Goal: Information Seeking & Learning: Learn about a topic

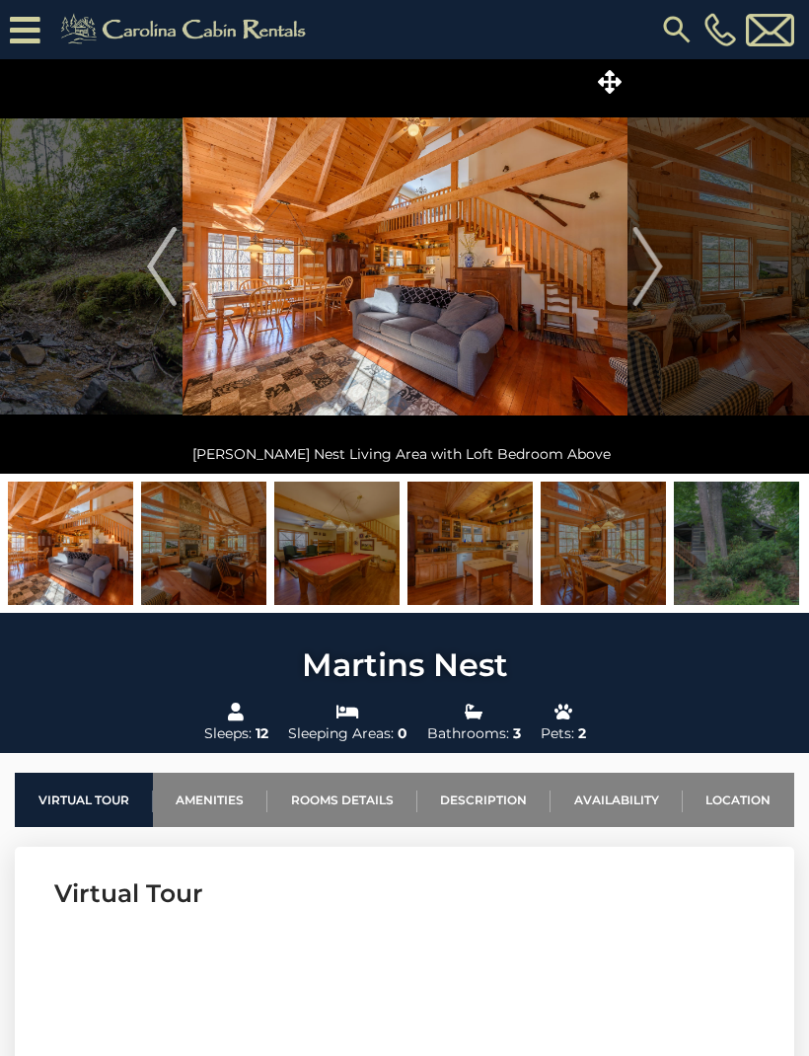
click at [328, 811] on link "Rooms Details" at bounding box center [343, 800] width 150 height 54
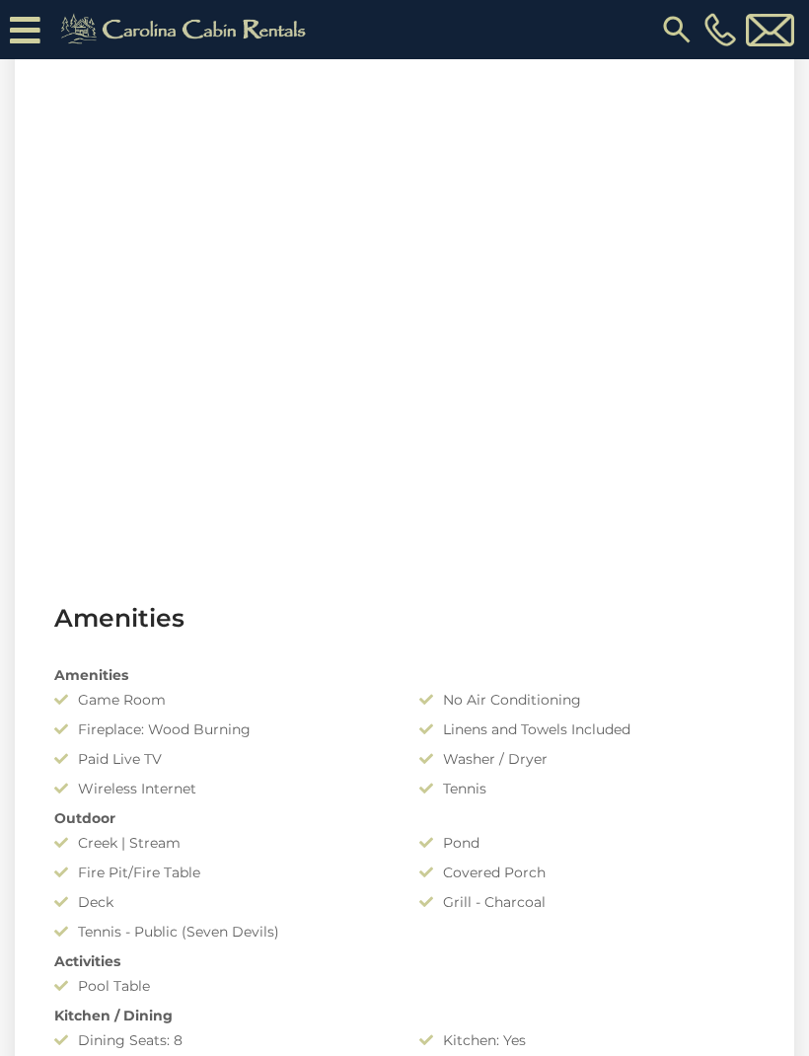
scroll to position [916, 0]
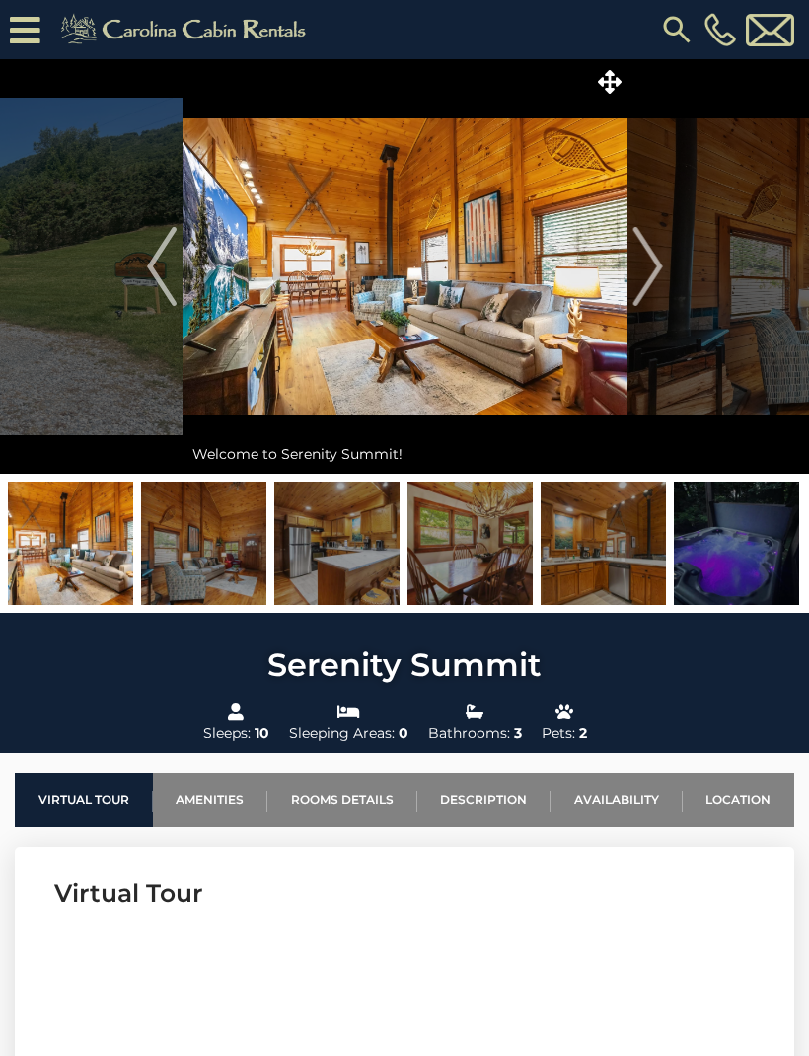
click at [354, 804] on link "Rooms Details" at bounding box center [343, 800] width 150 height 54
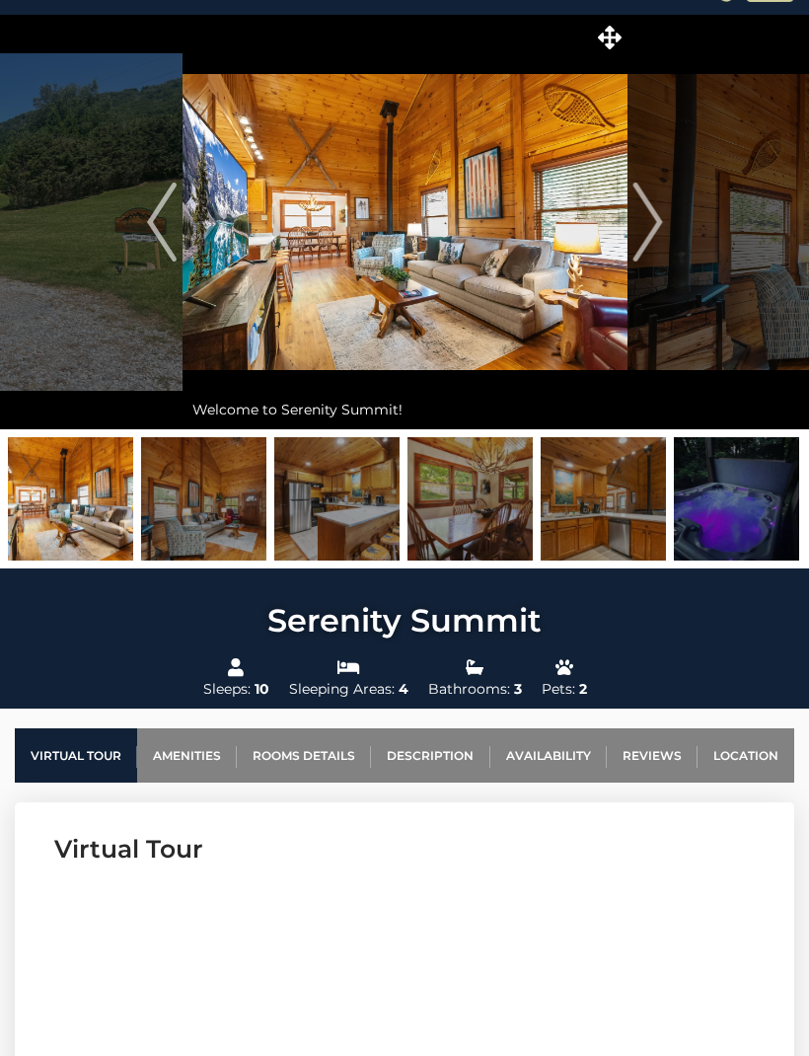
scroll to position [44, 0]
click at [634, 250] on img "Next" at bounding box center [648, 222] width 30 height 79
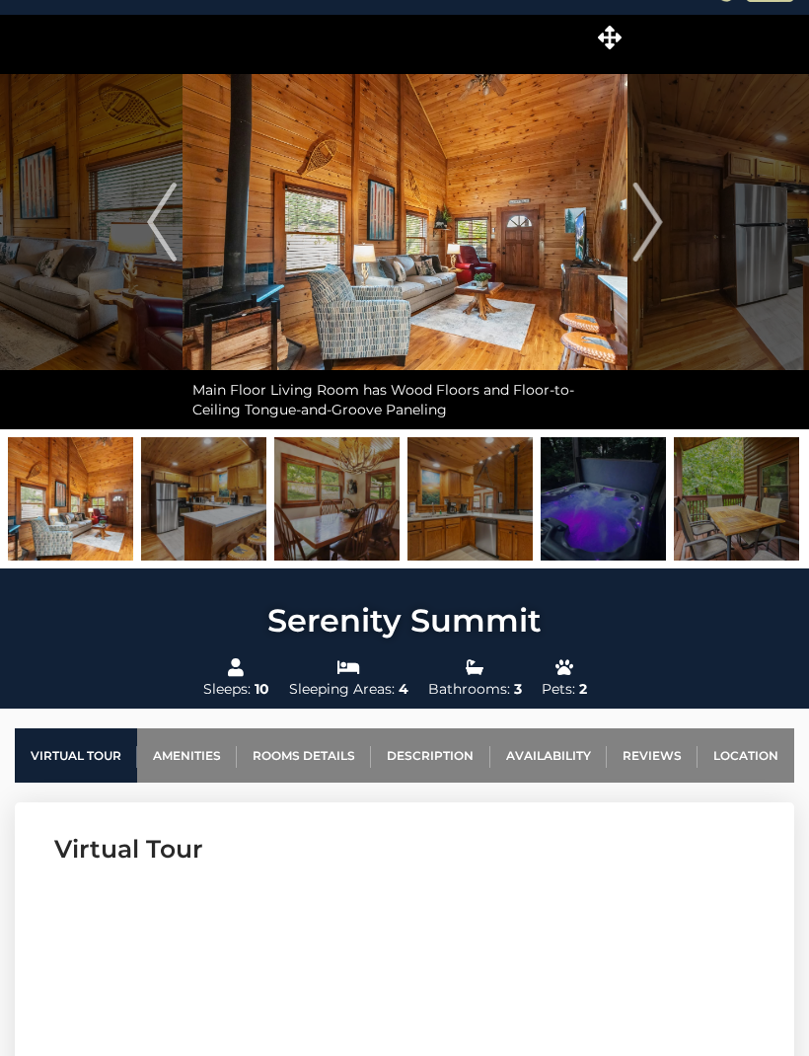
click at [665, 227] on button "Next" at bounding box center [648, 222] width 40 height 415
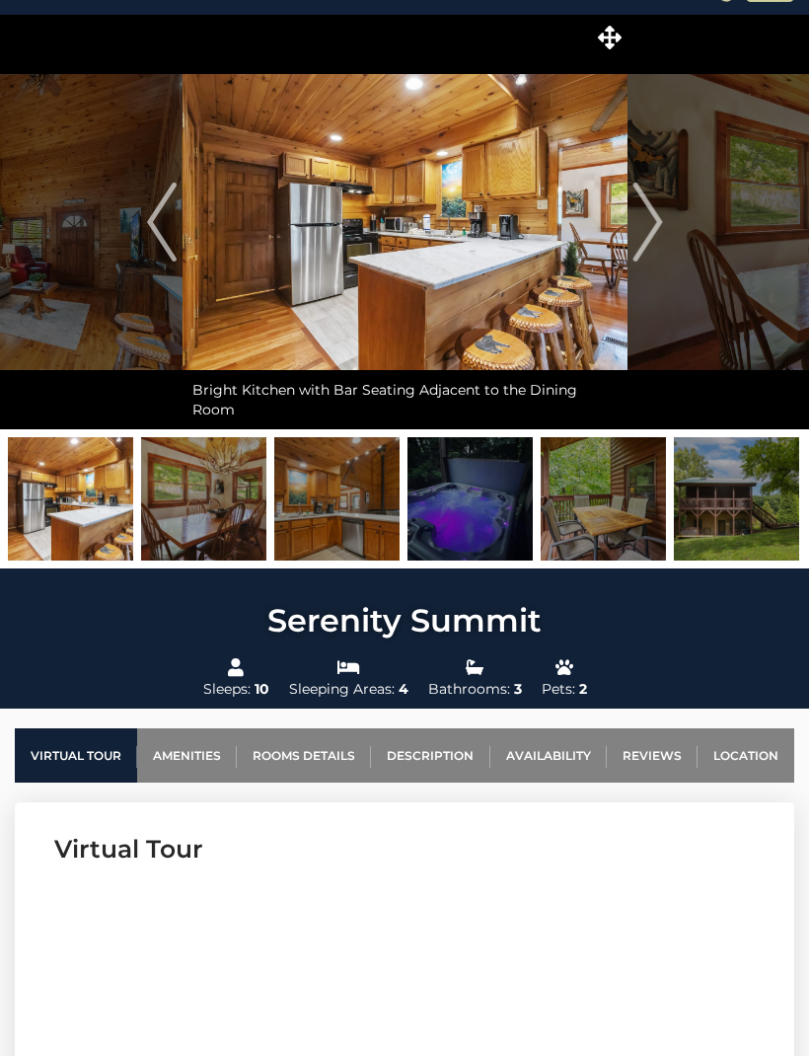
click at [656, 225] on img "Next" at bounding box center [648, 222] width 30 height 79
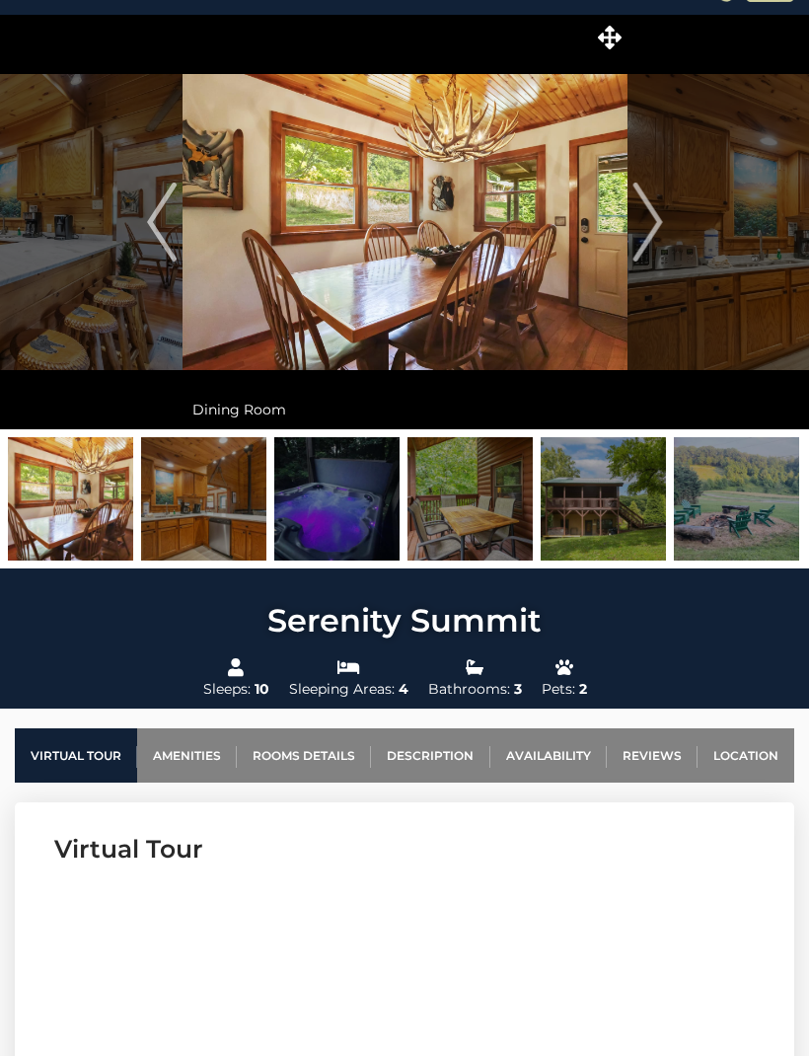
click at [665, 219] on button "Next" at bounding box center [648, 222] width 40 height 415
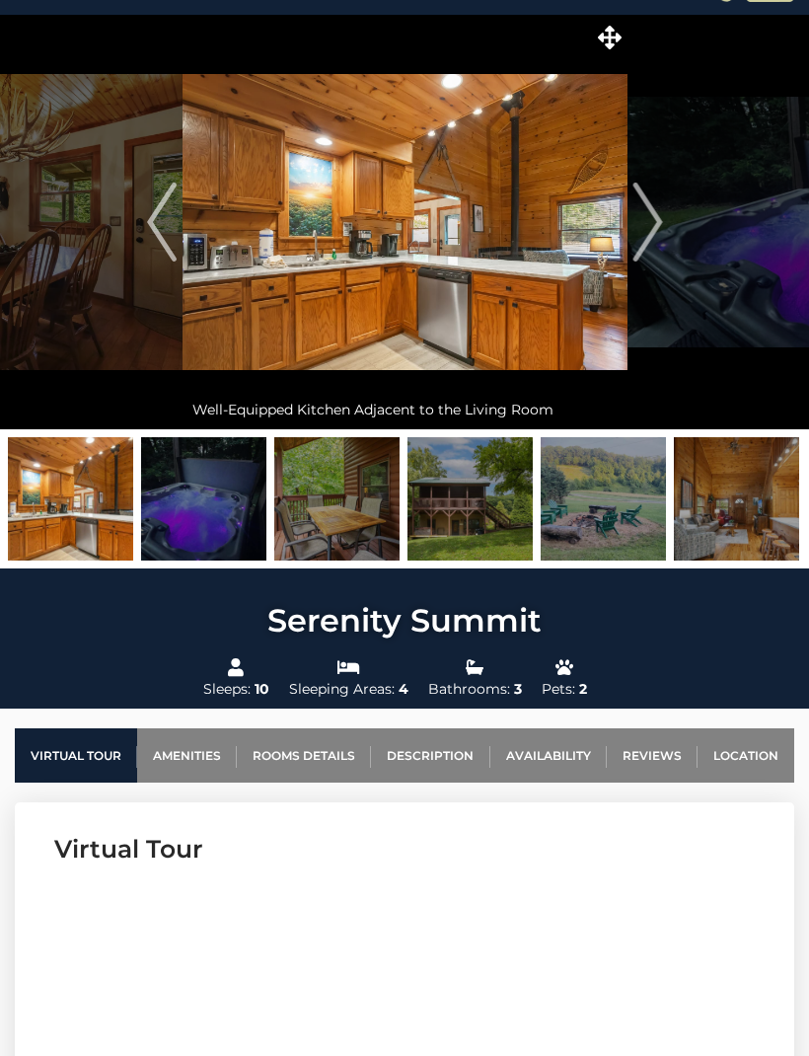
click at [655, 221] on img "Next" at bounding box center [648, 222] width 30 height 79
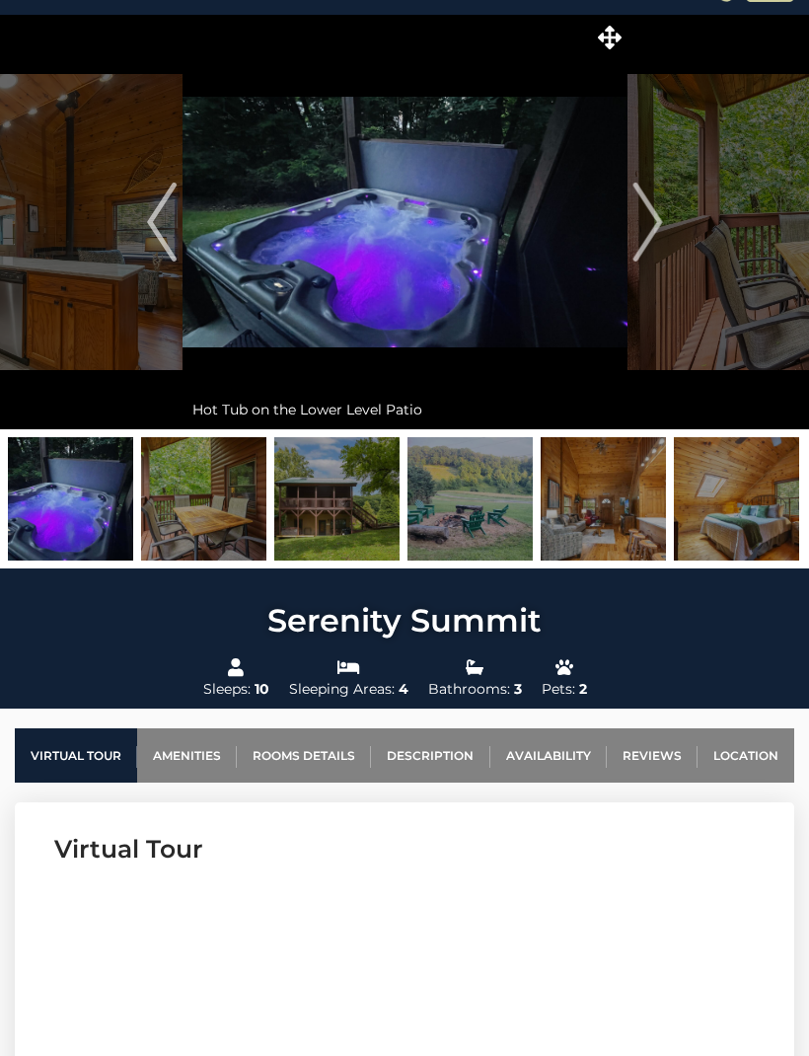
click at [657, 222] on img "Next" at bounding box center [648, 222] width 30 height 79
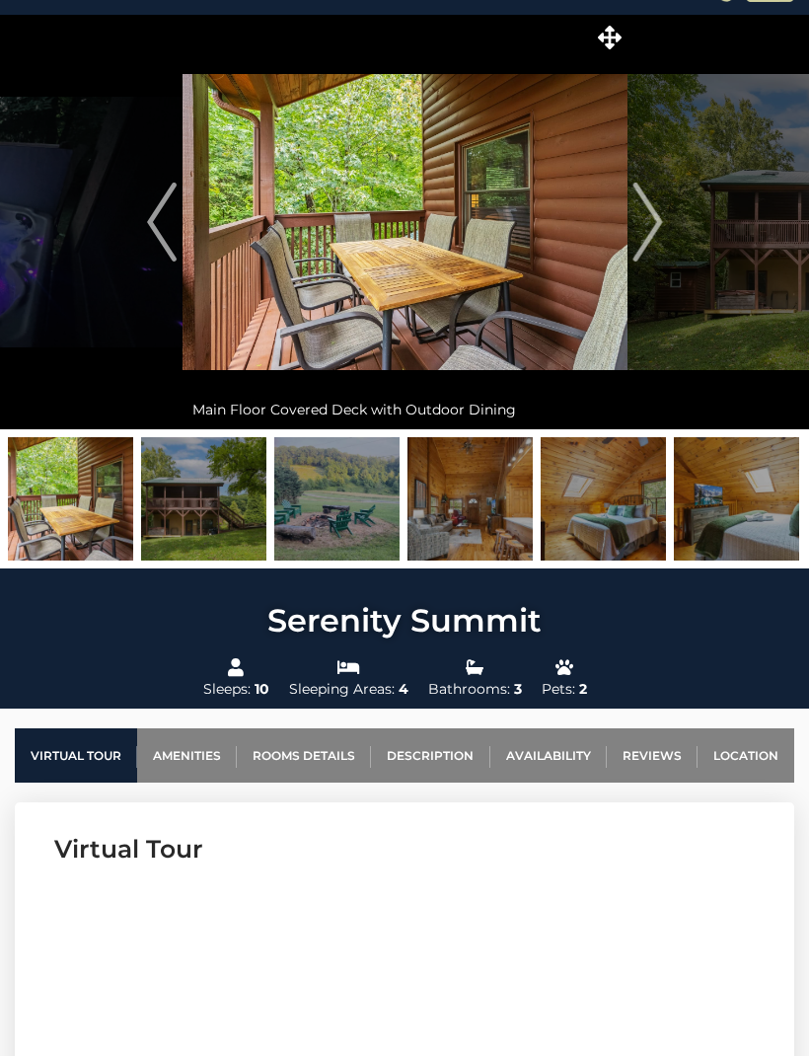
click at [660, 221] on img "Next" at bounding box center [648, 222] width 30 height 79
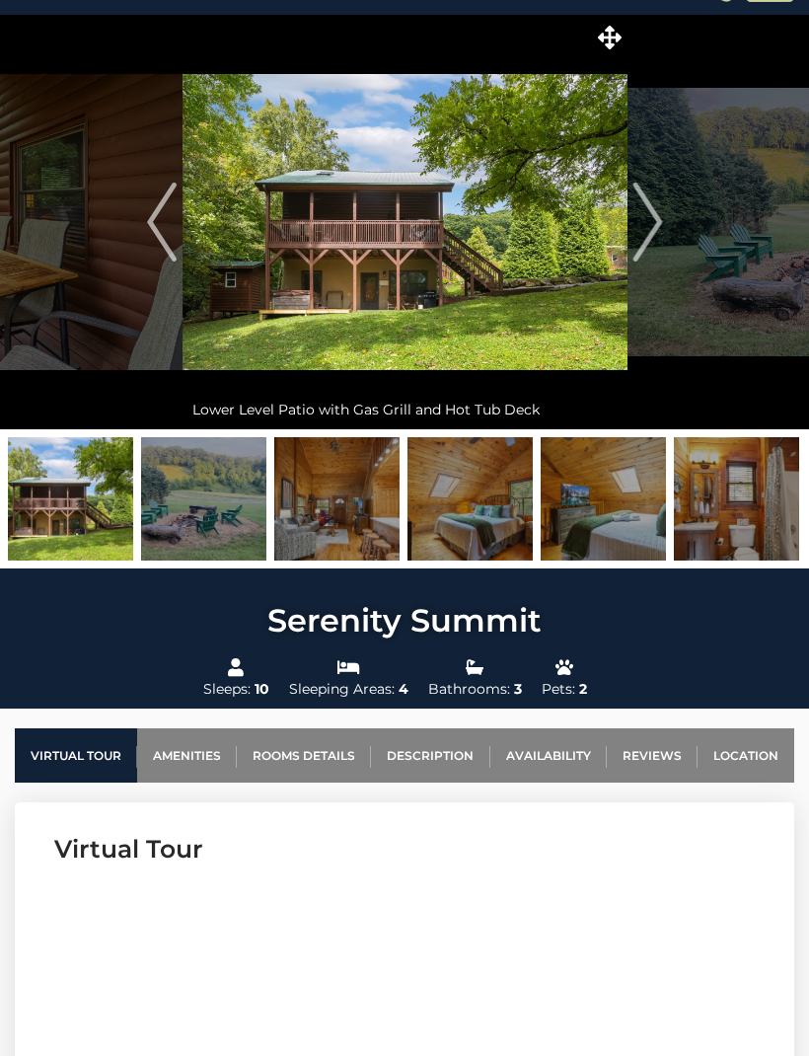
click at [655, 226] on img "Next" at bounding box center [648, 222] width 30 height 79
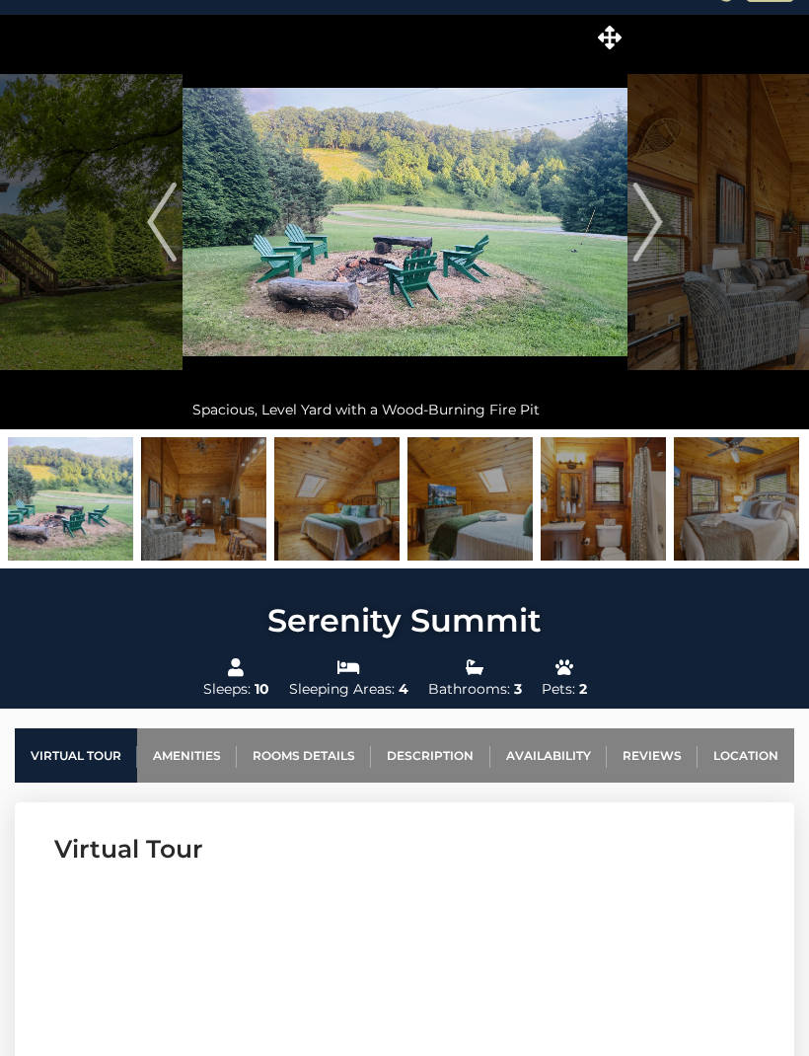
click at [653, 233] on img "Next" at bounding box center [648, 222] width 30 height 79
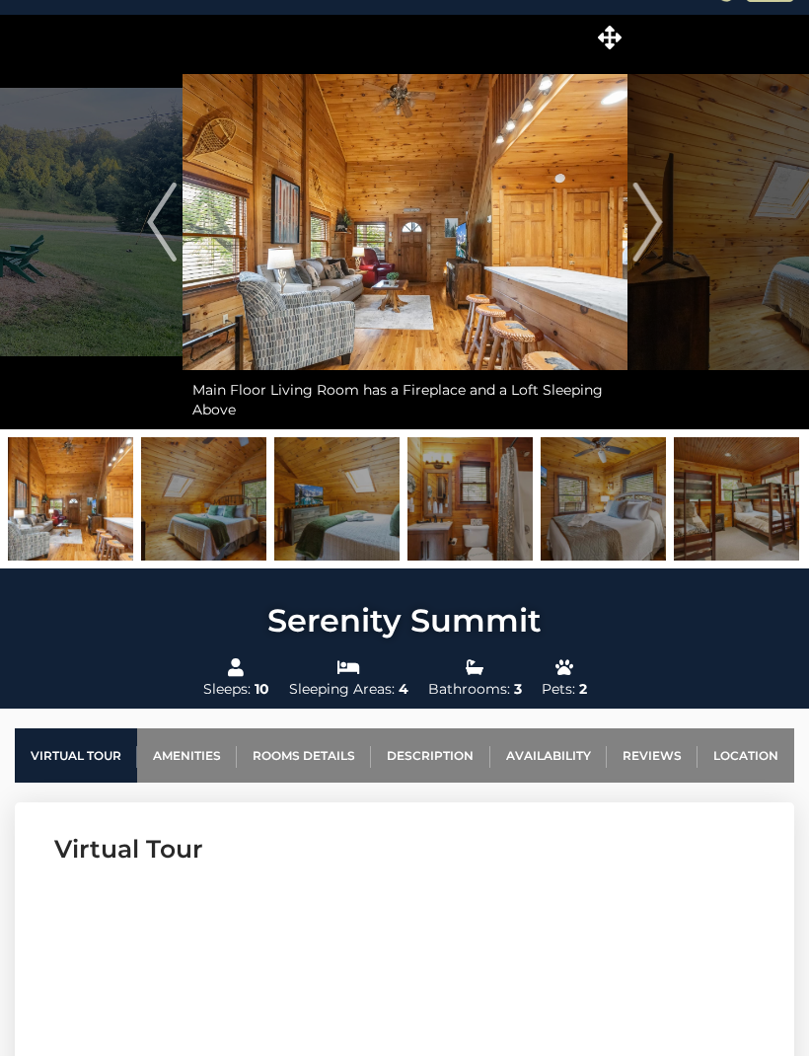
click at [655, 232] on img "Next" at bounding box center [648, 222] width 30 height 79
click at [657, 232] on img "Next" at bounding box center [648, 222] width 30 height 79
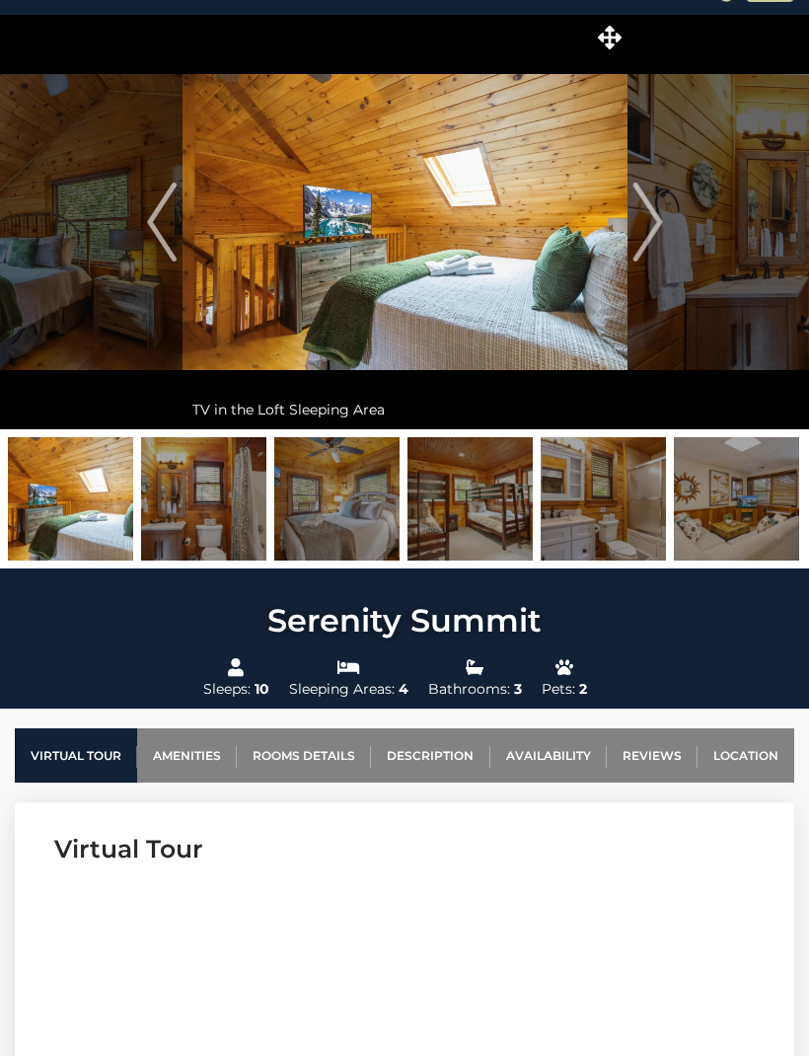
click at [177, 228] on img "Previous" at bounding box center [162, 222] width 30 height 79
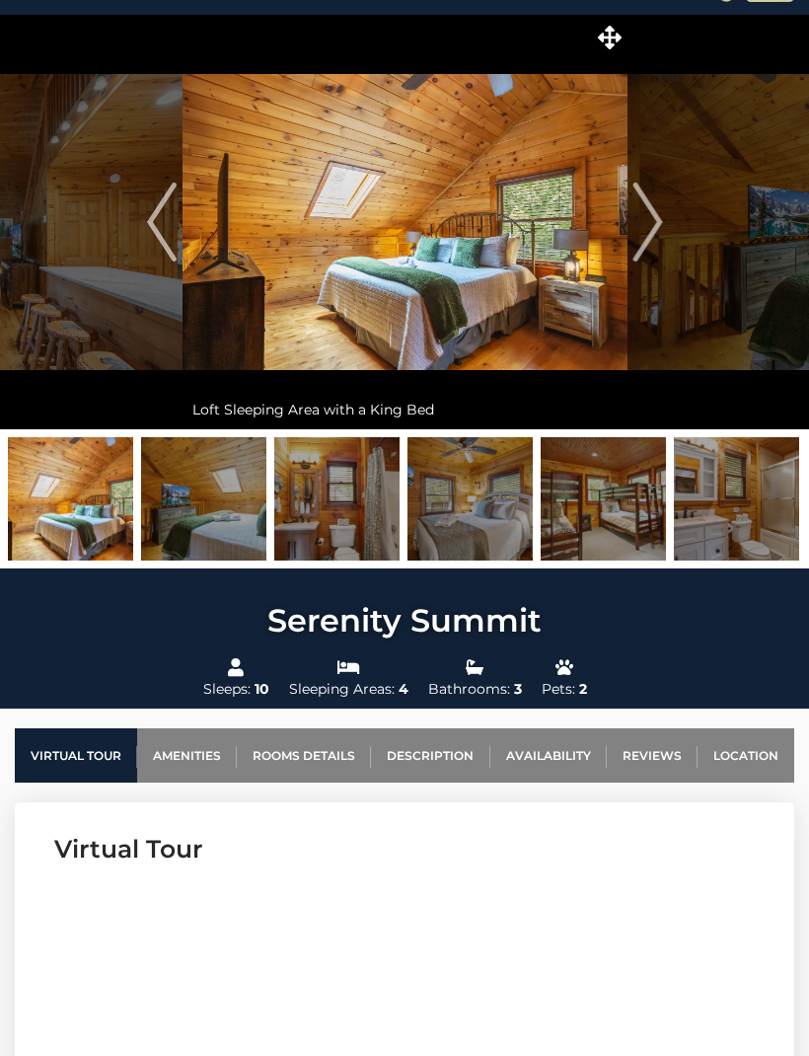
click at [170, 235] on img "Previous" at bounding box center [162, 222] width 30 height 79
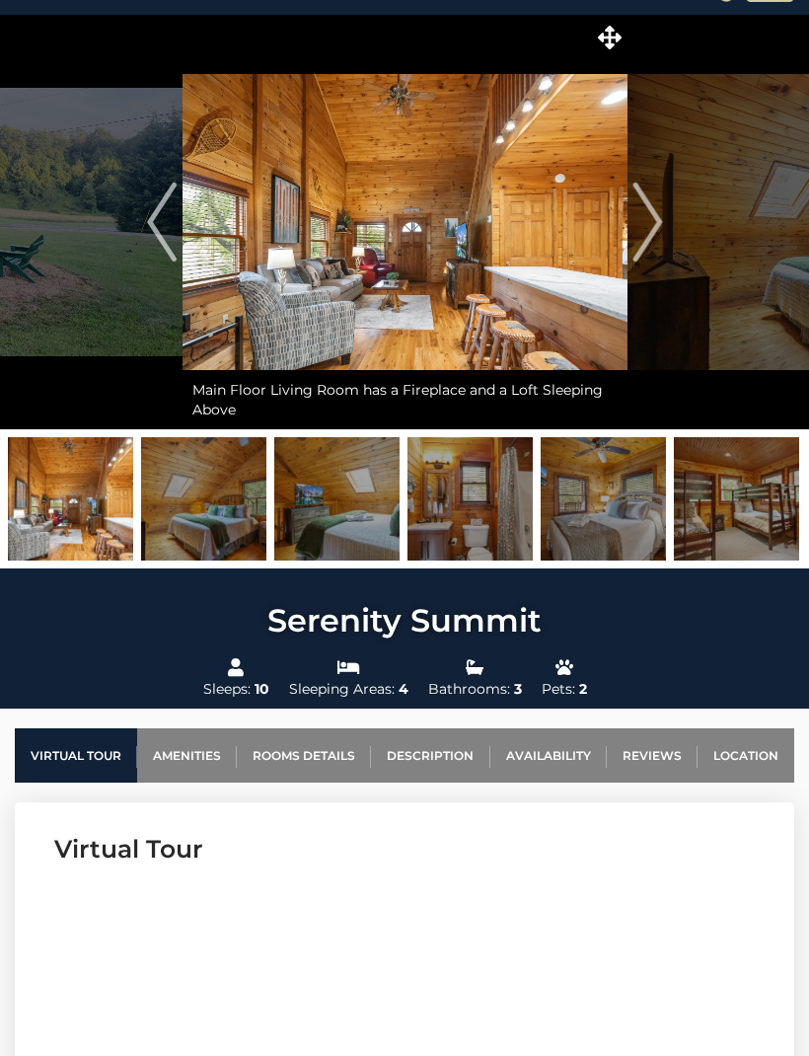
click at [661, 242] on img "Next" at bounding box center [648, 222] width 30 height 79
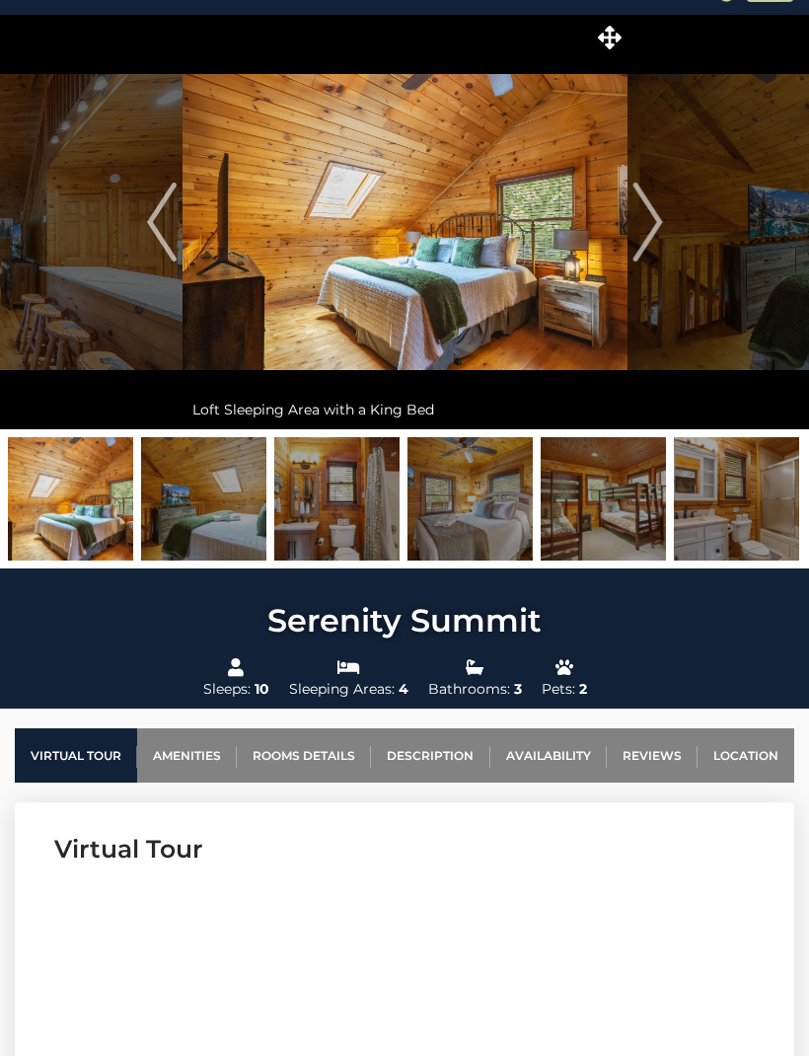
click at [656, 222] on img "Next" at bounding box center [648, 222] width 30 height 79
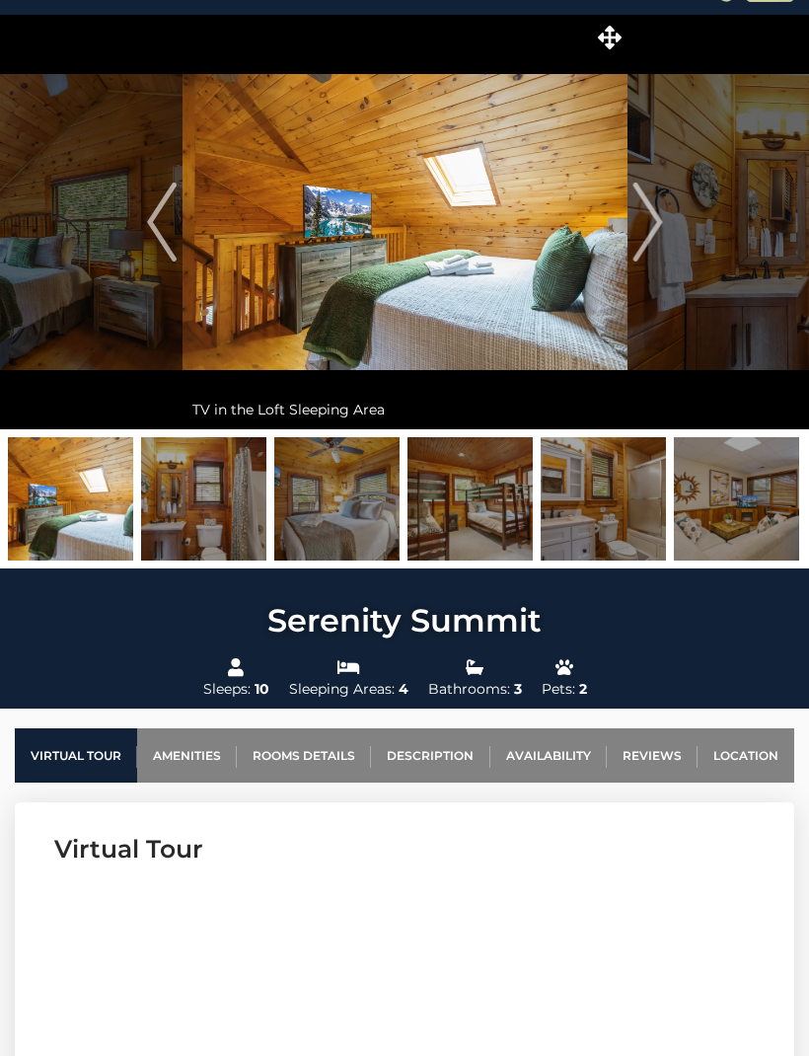
click at [646, 231] on img "Next" at bounding box center [648, 222] width 30 height 79
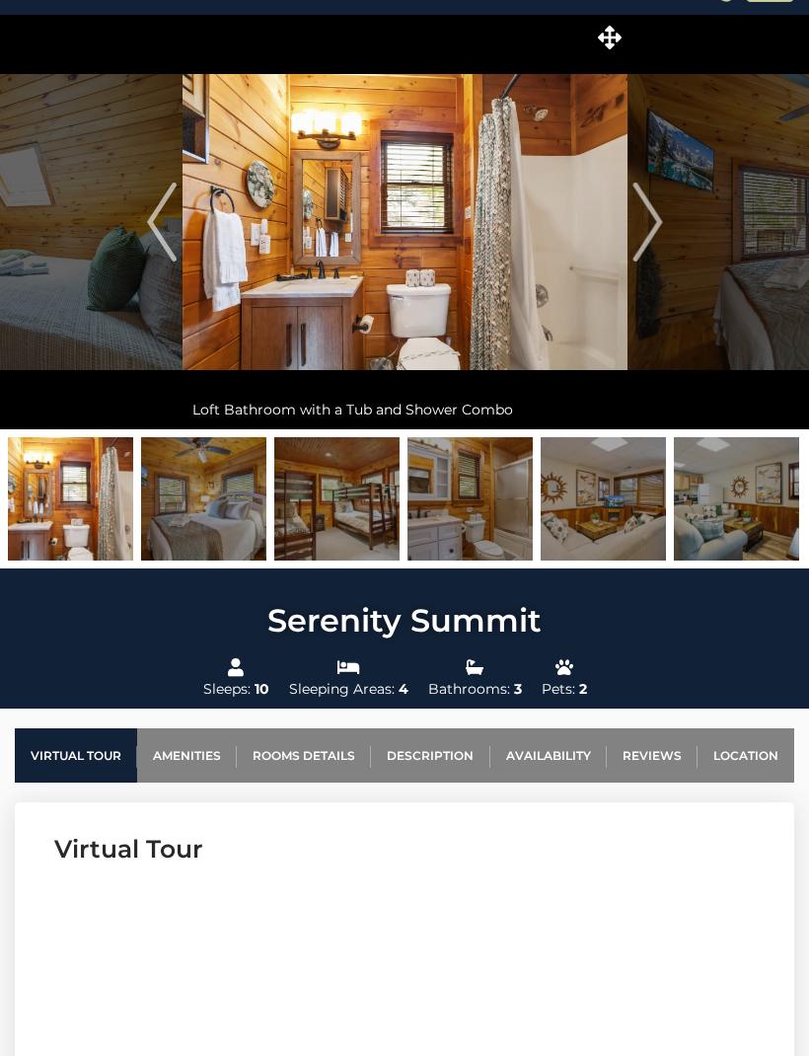
click at [653, 228] on img "Next" at bounding box center [648, 222] width 30 height 79
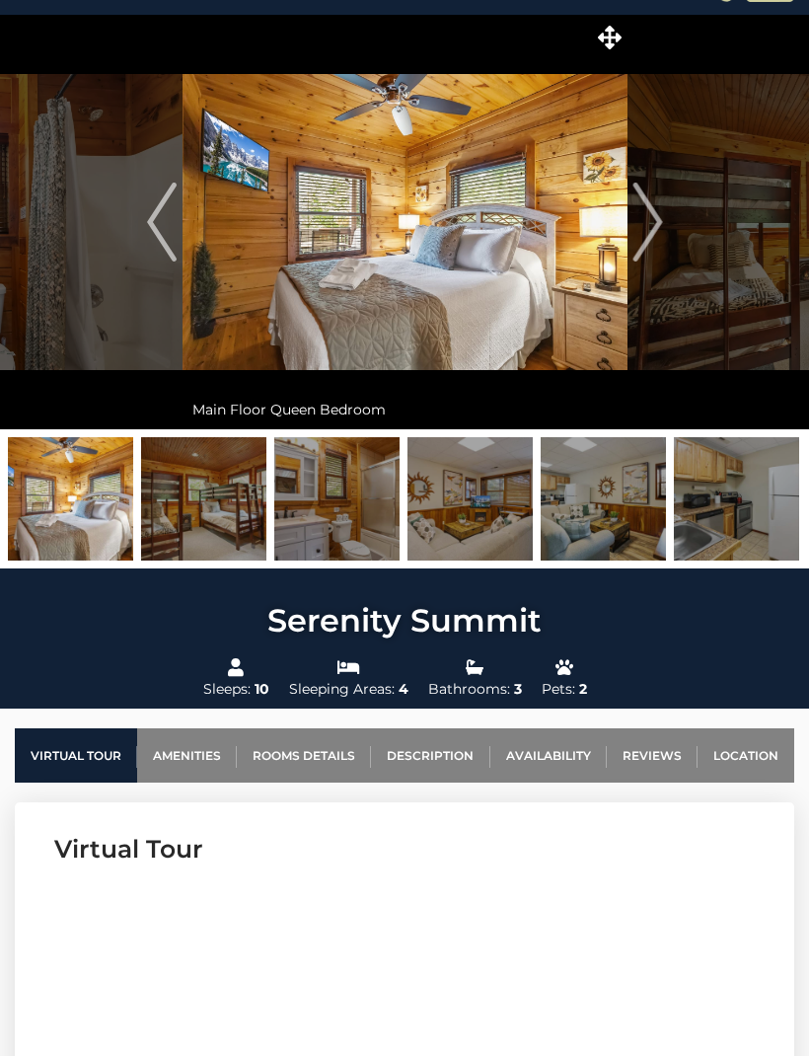
click at [657, 229] on img "Next" at bounding box center [648, 222] width 30 height 79
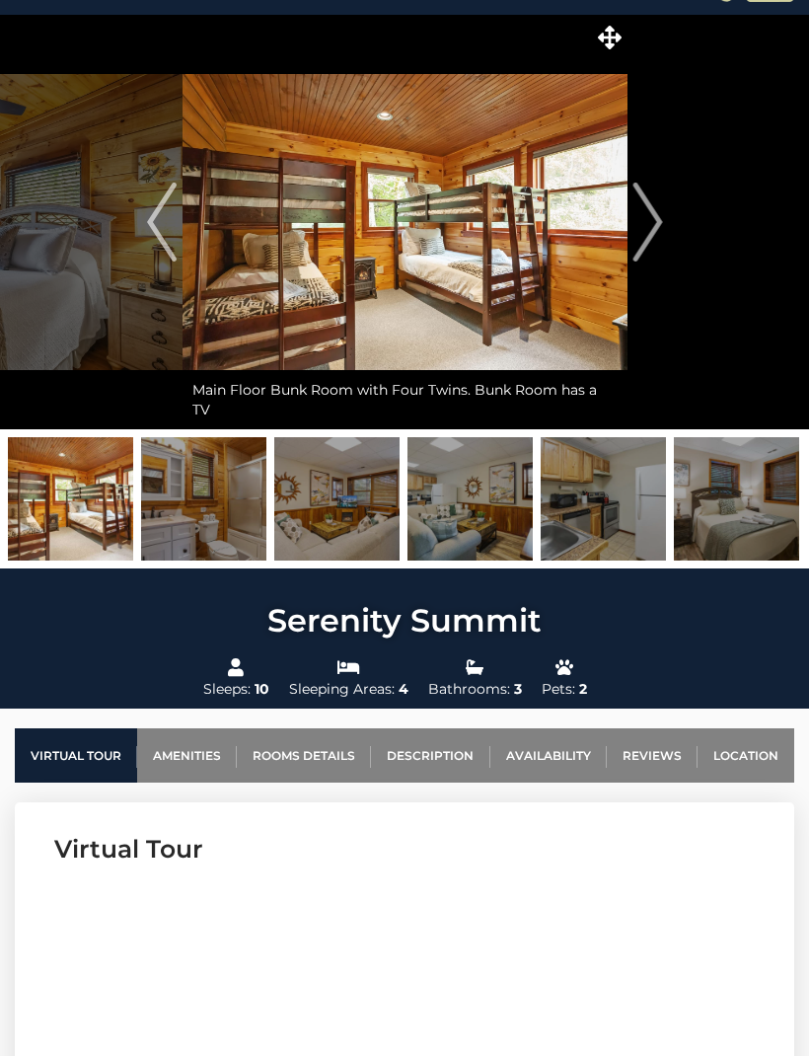
click at [658, 233] on img "Next" at bounding box center [648, 222] width 30 height 79
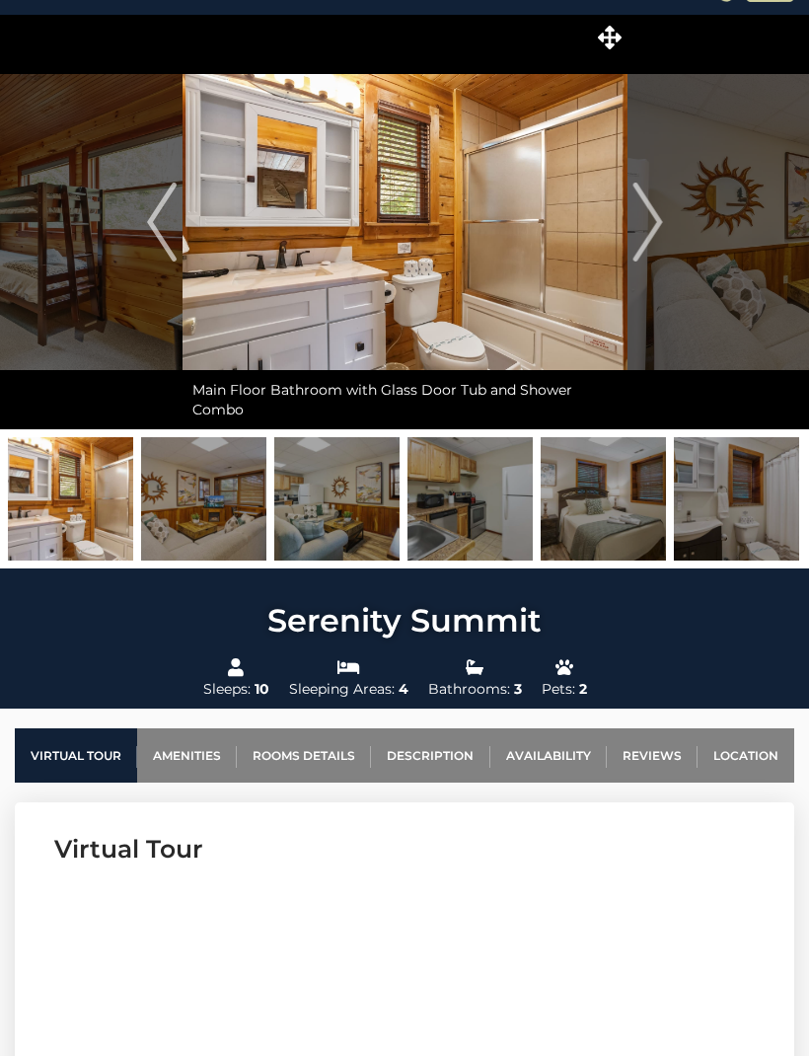
click at [655, 224] on img "Next" at bounding box center [648, 222] width 30 height 79
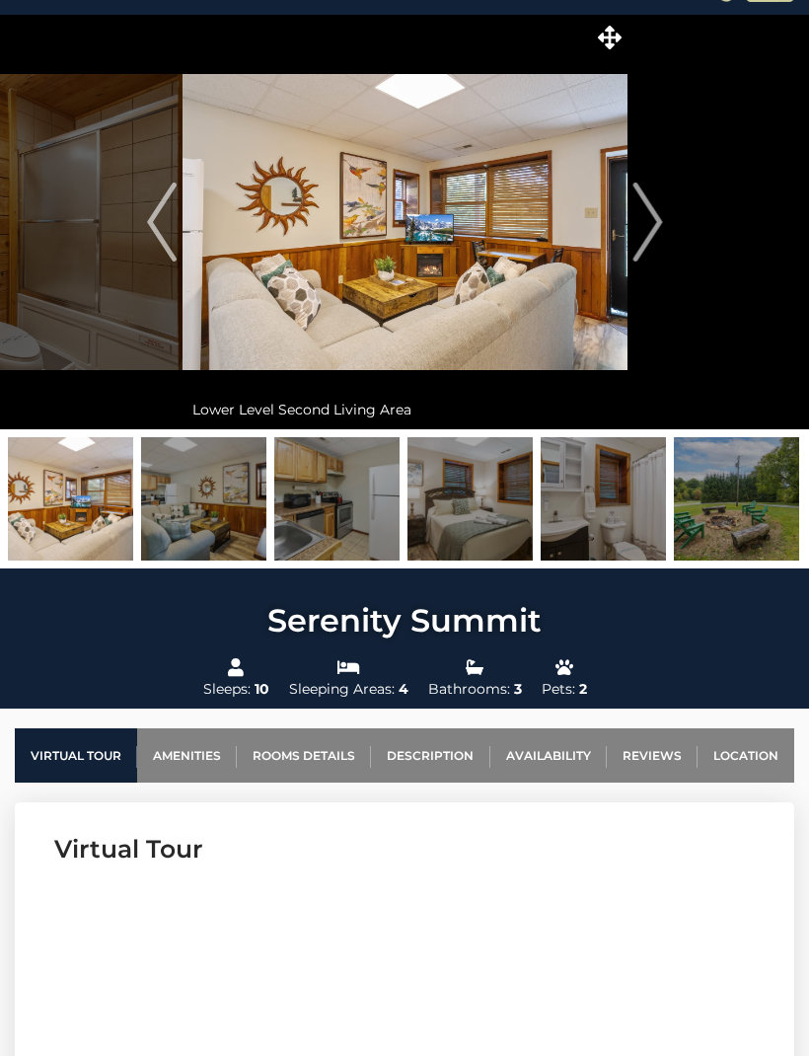
click at [656, 216] on img "Next" at bounding box center [648, 222] width 30 height 79
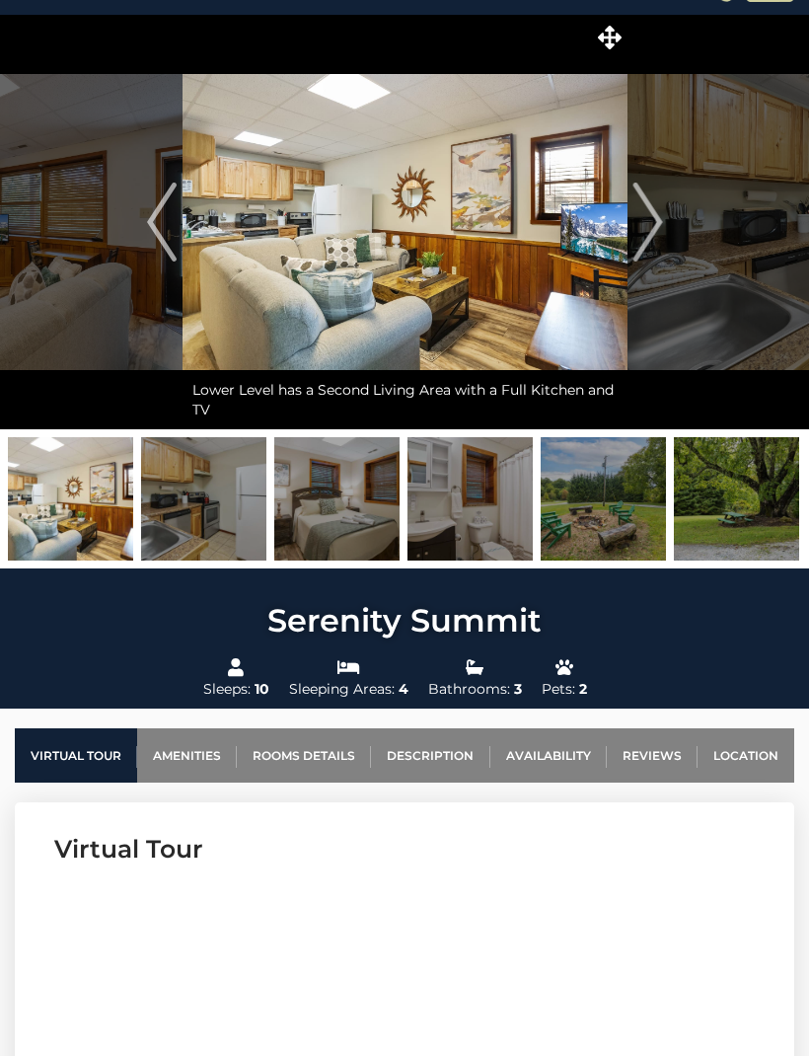
click at [654, 223] on img "Next" at bounding box center [648, 222] width 30 height 79
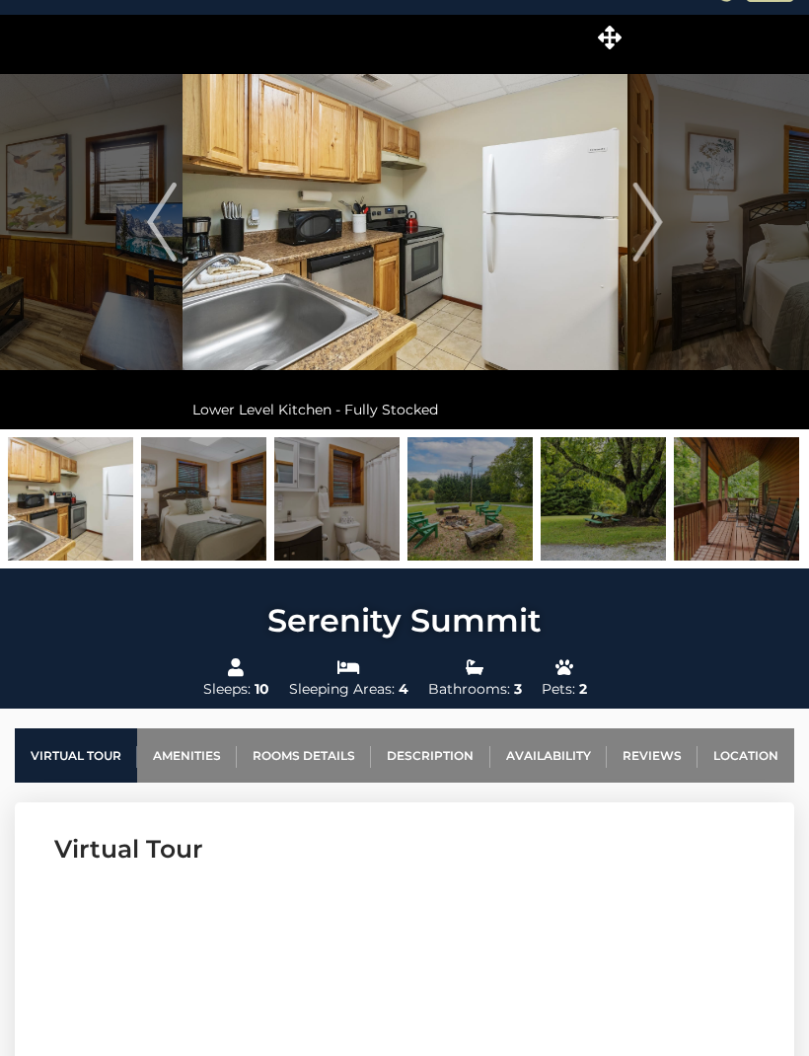
click at [653, 223] on img "Next" at bounding box center [648, 222] width 30 height 79
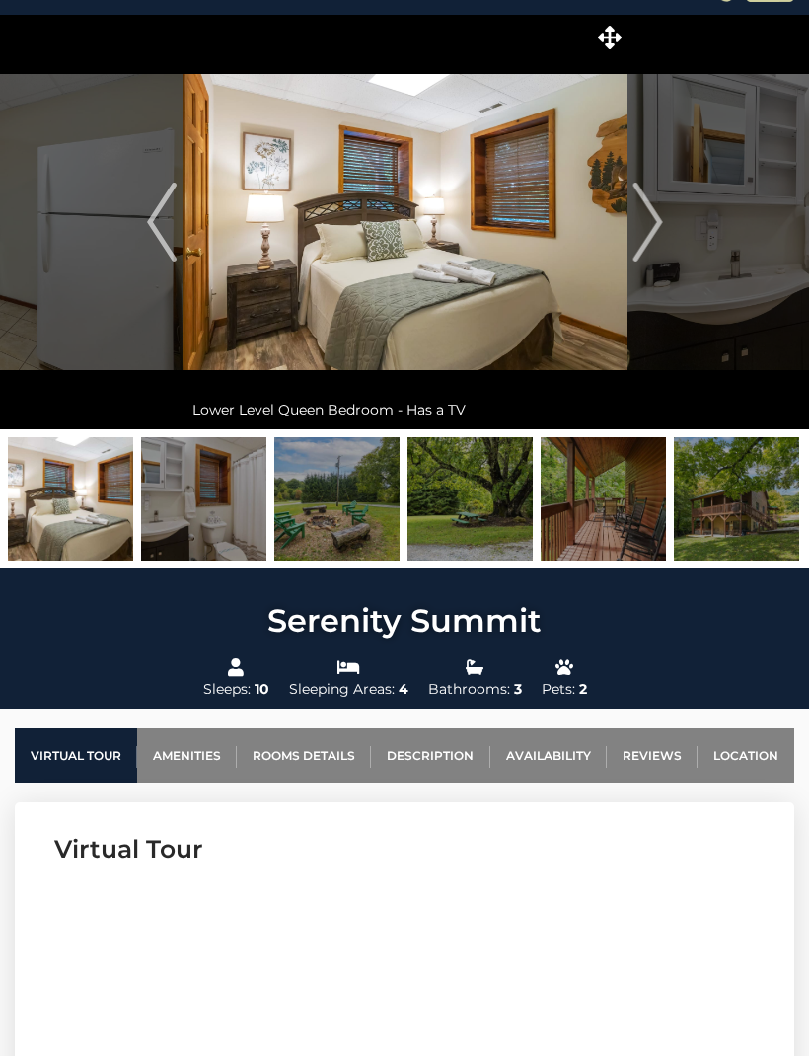
click at [656, 220] on img "Next" at bounding box center [648, 222] width 30 height 79
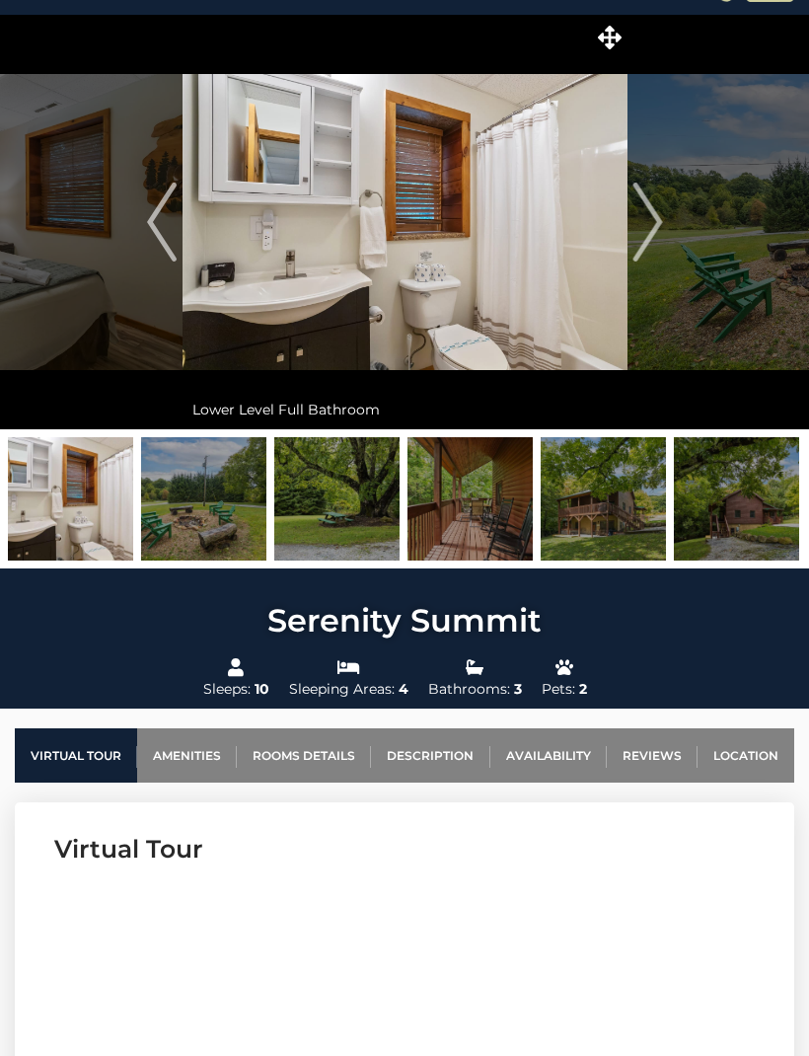
click at [657, 227] on img "Next" at bounding box center [648, 222] width 30 height 79
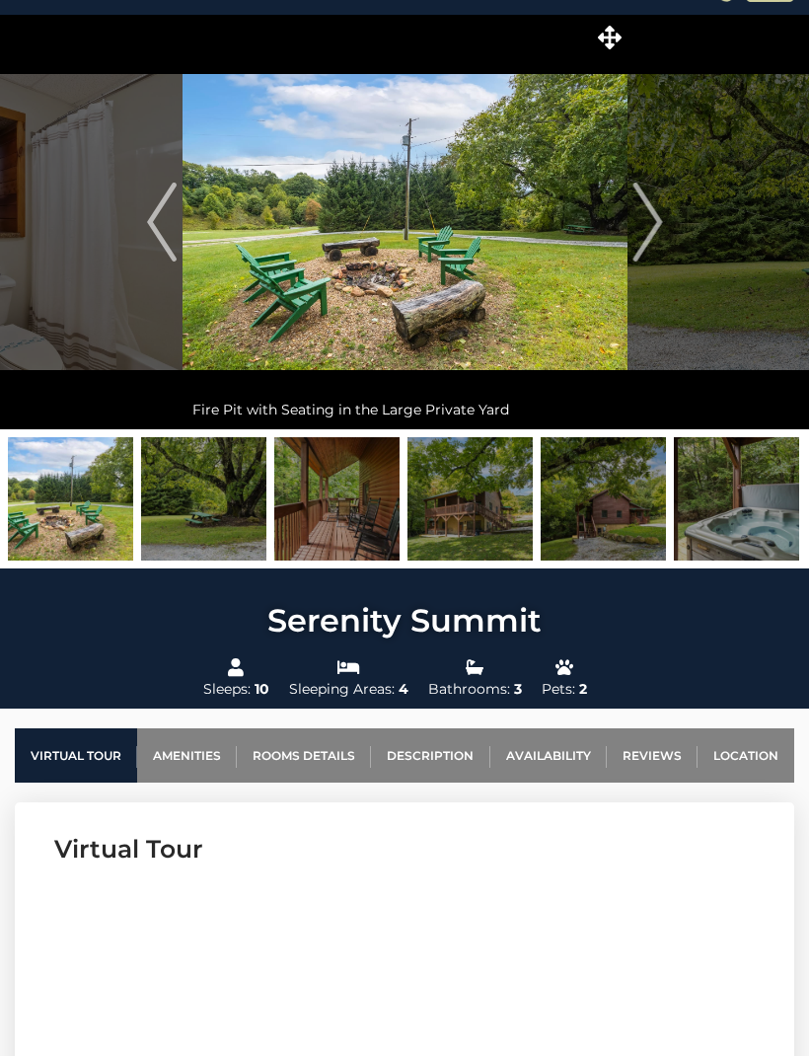
click at [658, 214] on img "Next" at bounding box center [648, 222] width 30 height 79
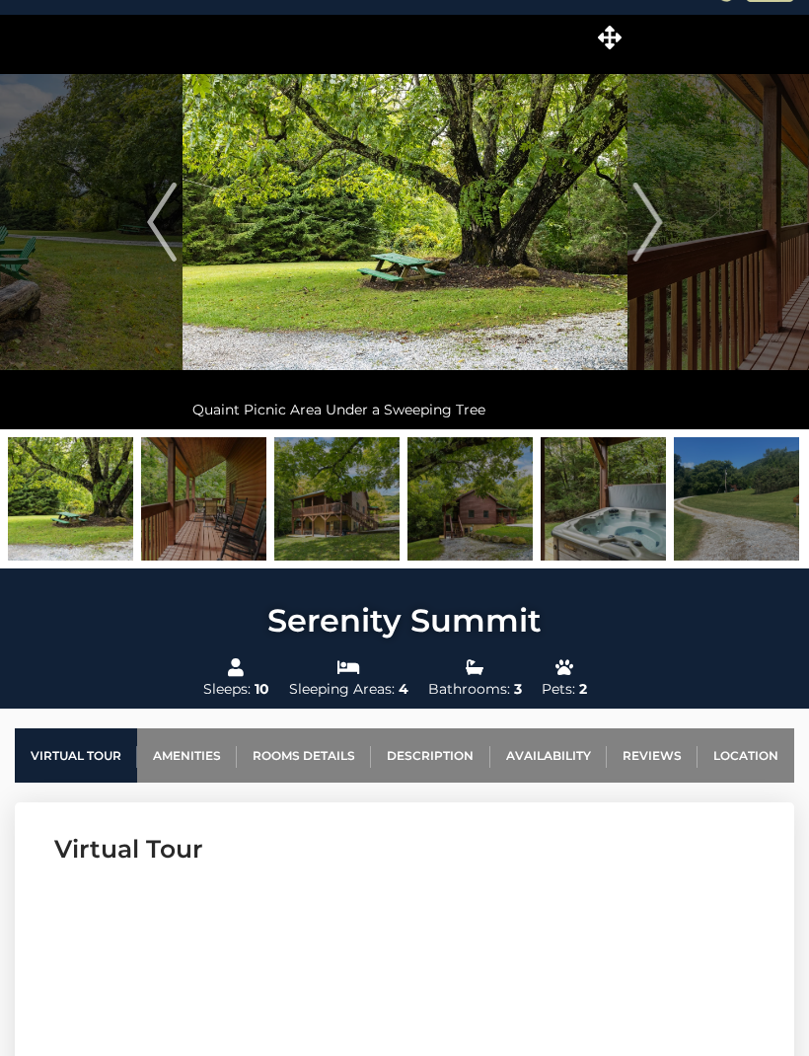
click at [662, 225] on img "Next" at bounding box center [648, 222] width 30 height 79
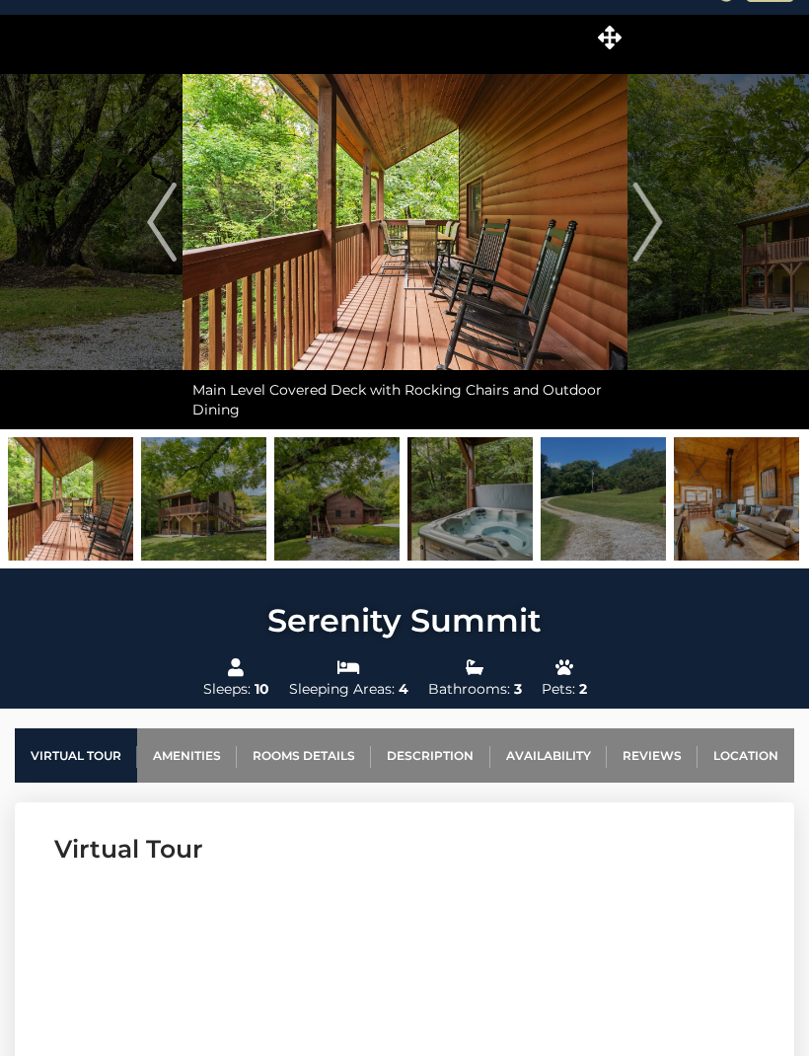
click at [153, 251] on img "Previous" at bounding box center [162, 222] width 30 height 79
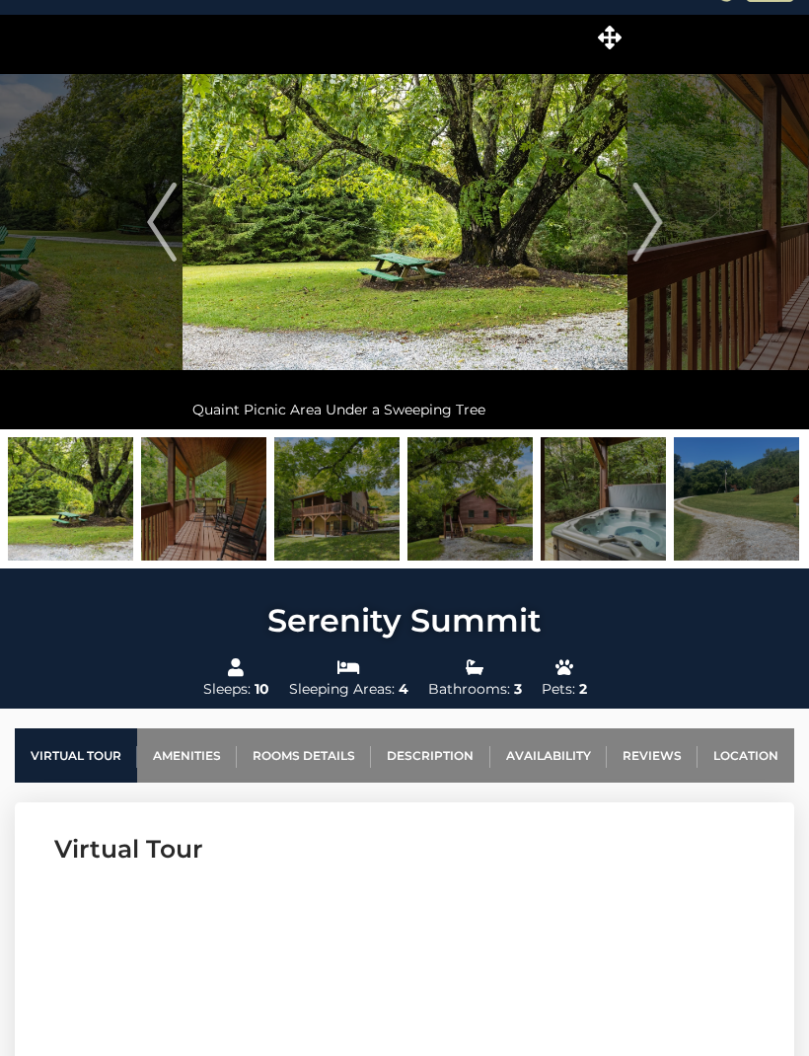
click at [175, 238] on img "Previous" at bounding box center [162, 222] width 30 height 79
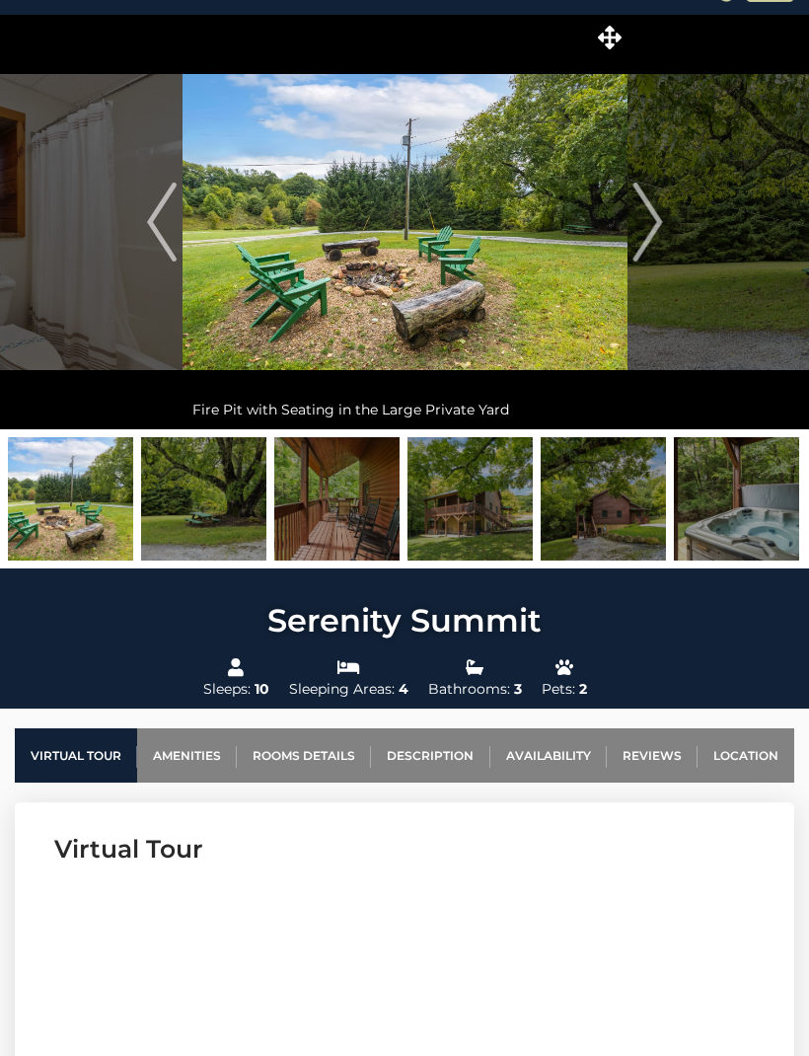
click at [181, 236] on button "Previous" at bounding box center [162, 222] width 40 height 415
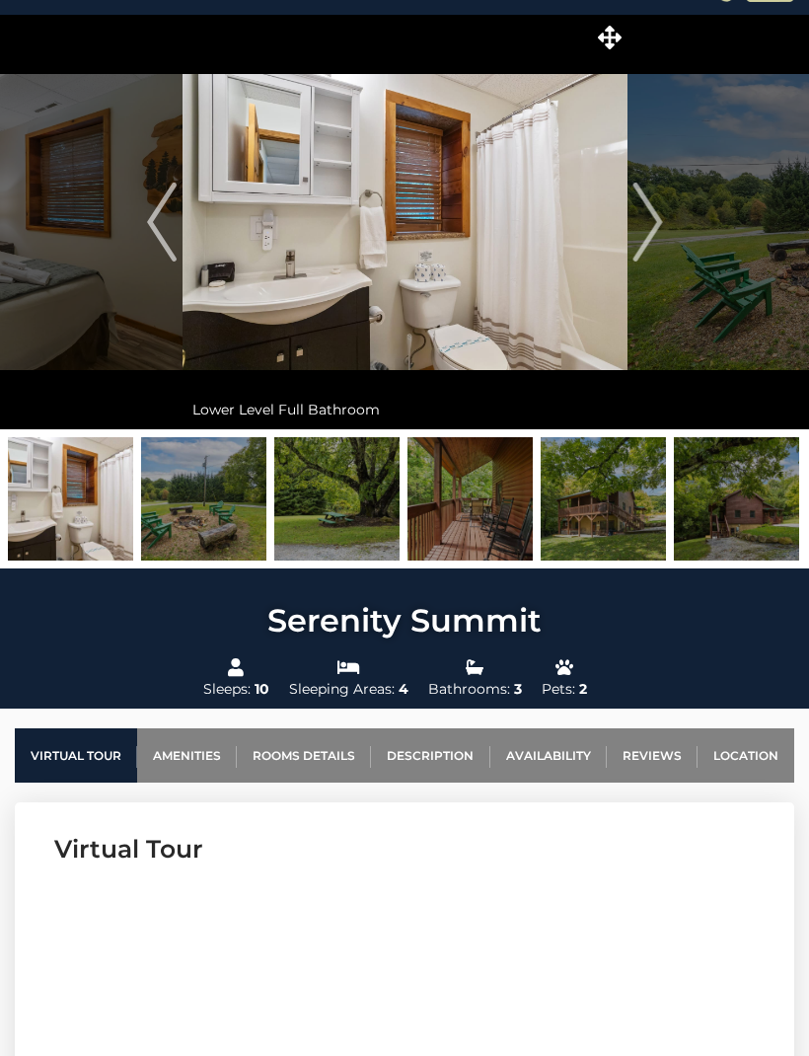
click at [169, 238] on img "Previous" at bounding box center [162, 222] width 30 height 79
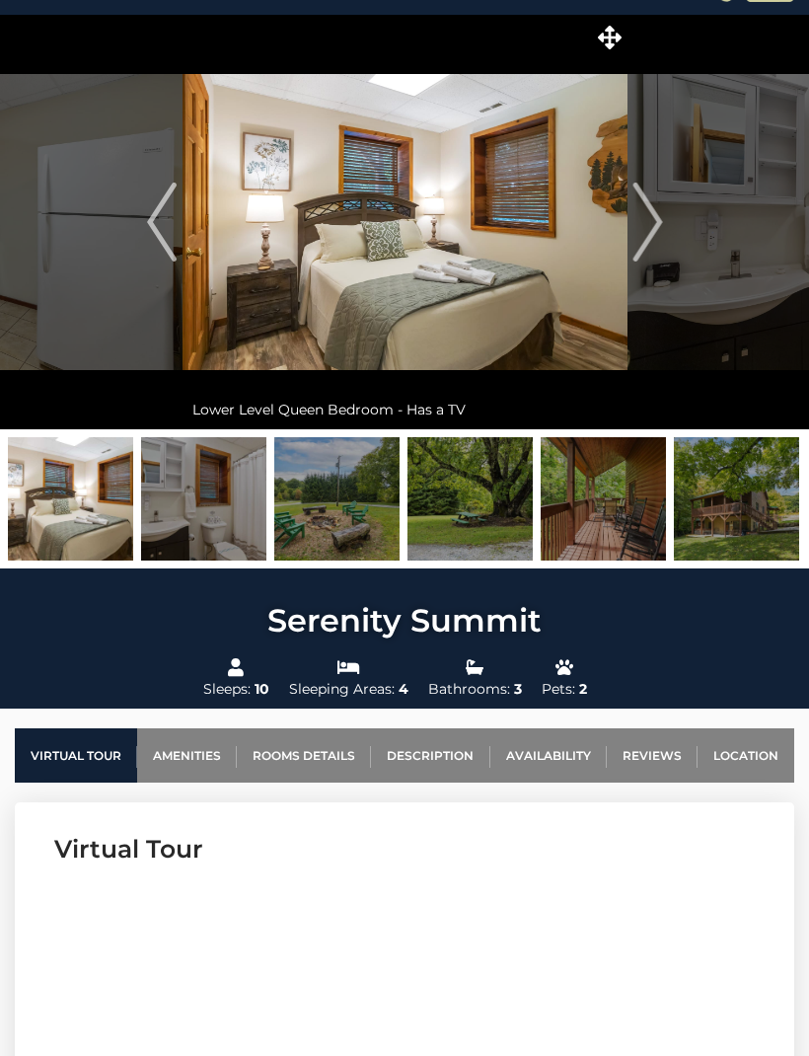
click at [163, 224] on img "Previous" at bounding box center [162, 222] width 30 height 79
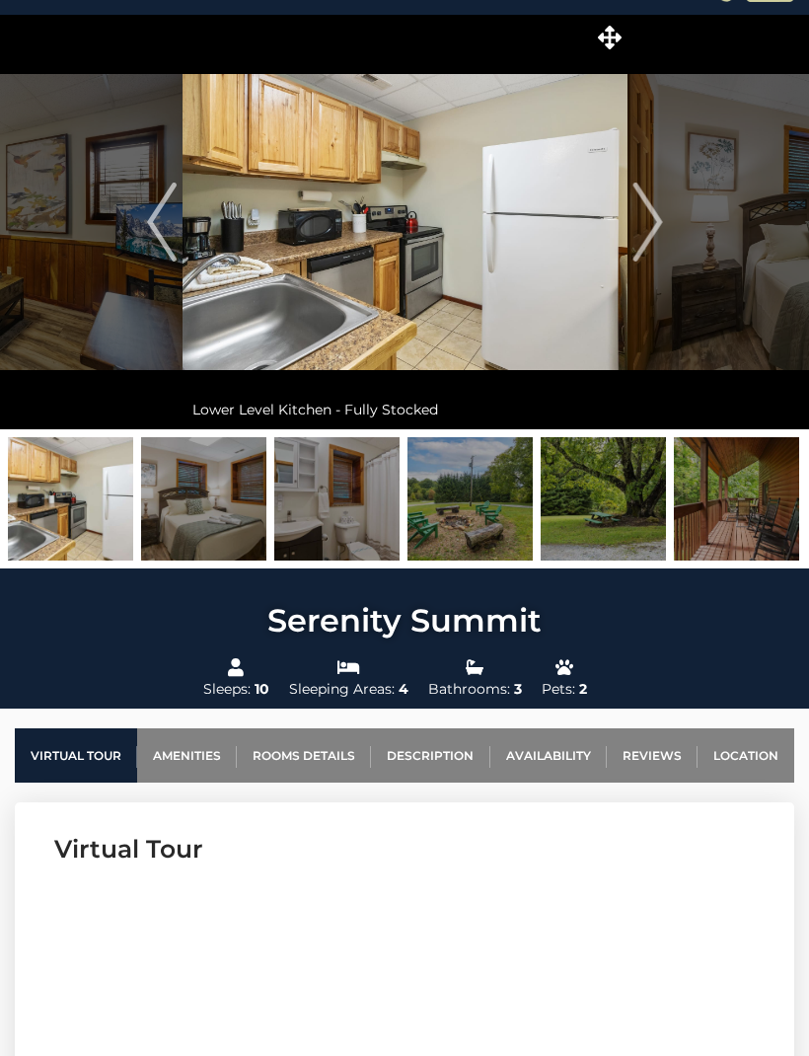
click at [167, 237] on img "Previous" at bounding box center [162, 222] width 30 height 79
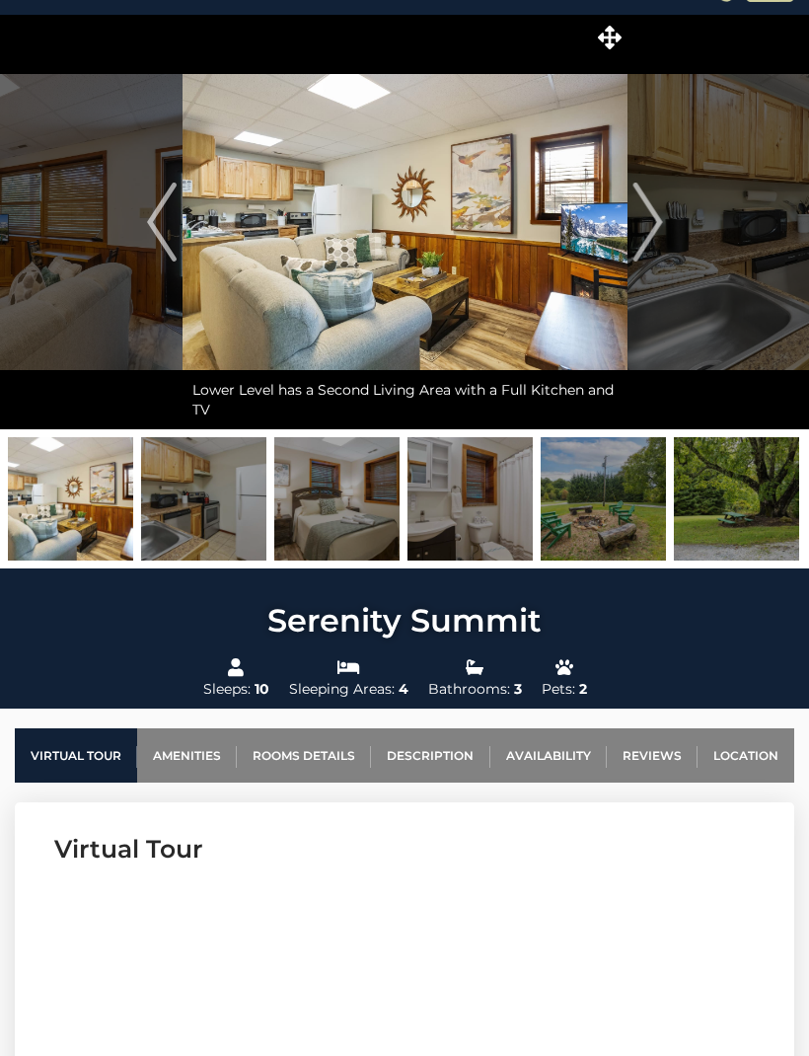
click at [182, 240] on button "Previous" at bounding box center [162, 222] width 40 height 415
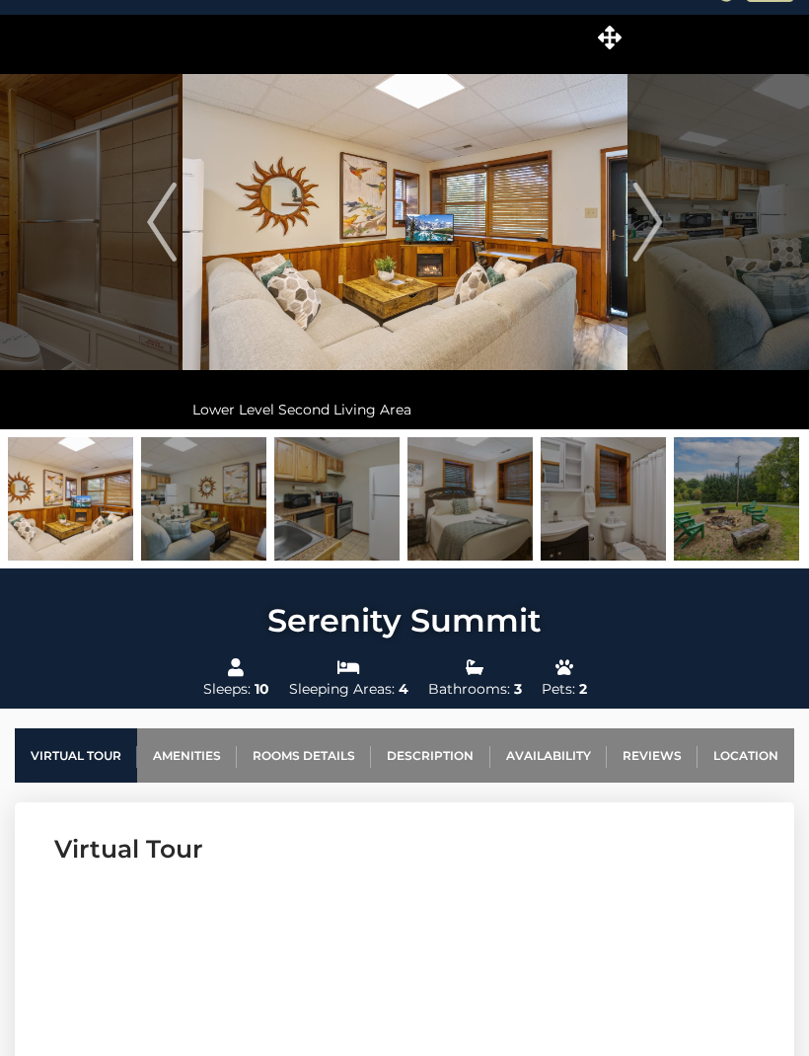
click at [161, 224] on img "Previous" at bounding box center [162, 222] width 30 height 79
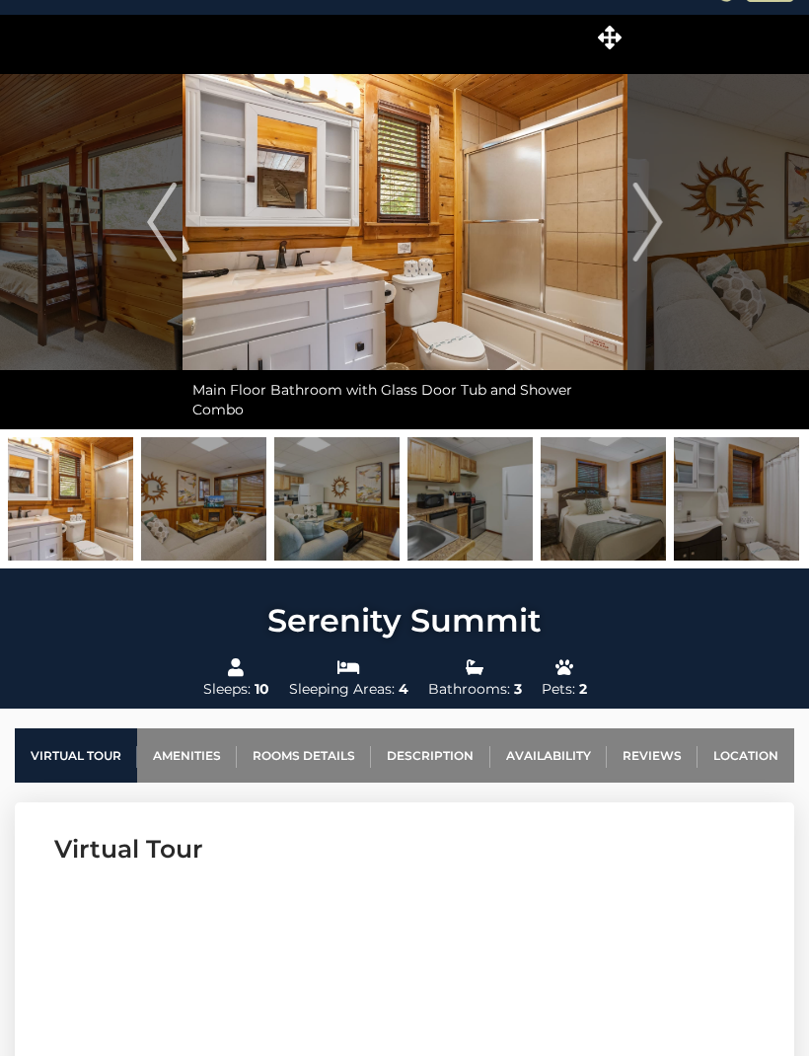
click at [160, 241] on img "Previous" at bounding box center [162, 222] width 30 height 79
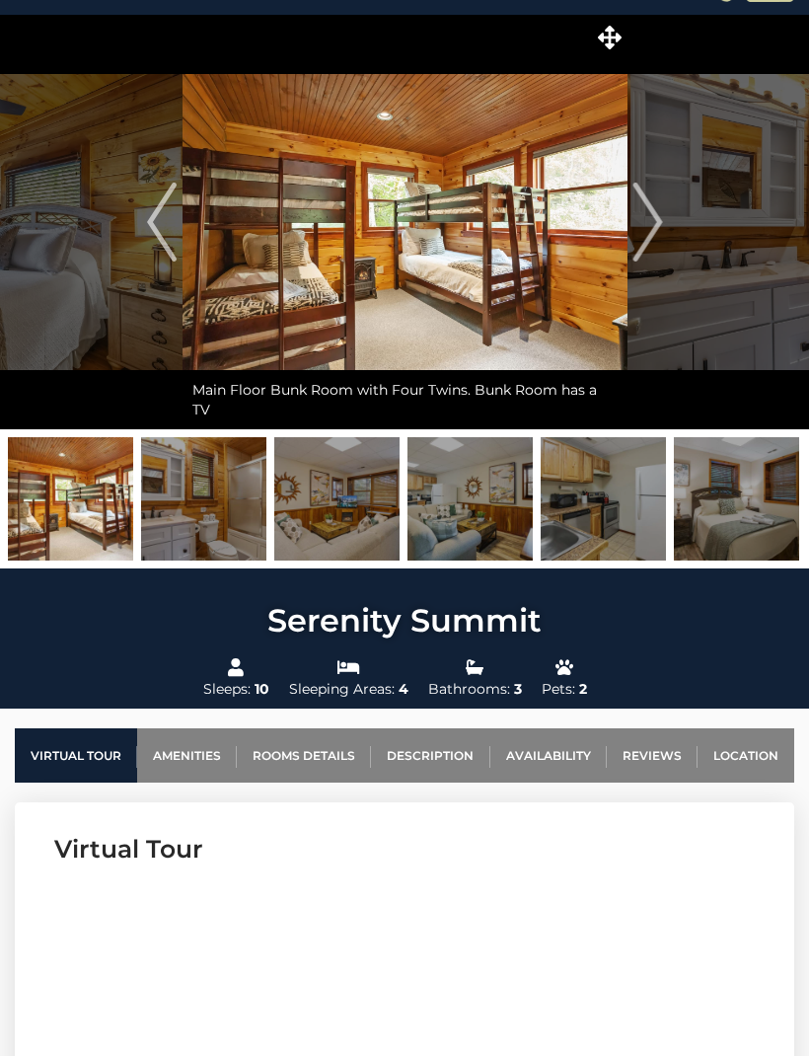
click at [148, 240] on img "Previous" at bounding box center [162, 222] width 30 height 79
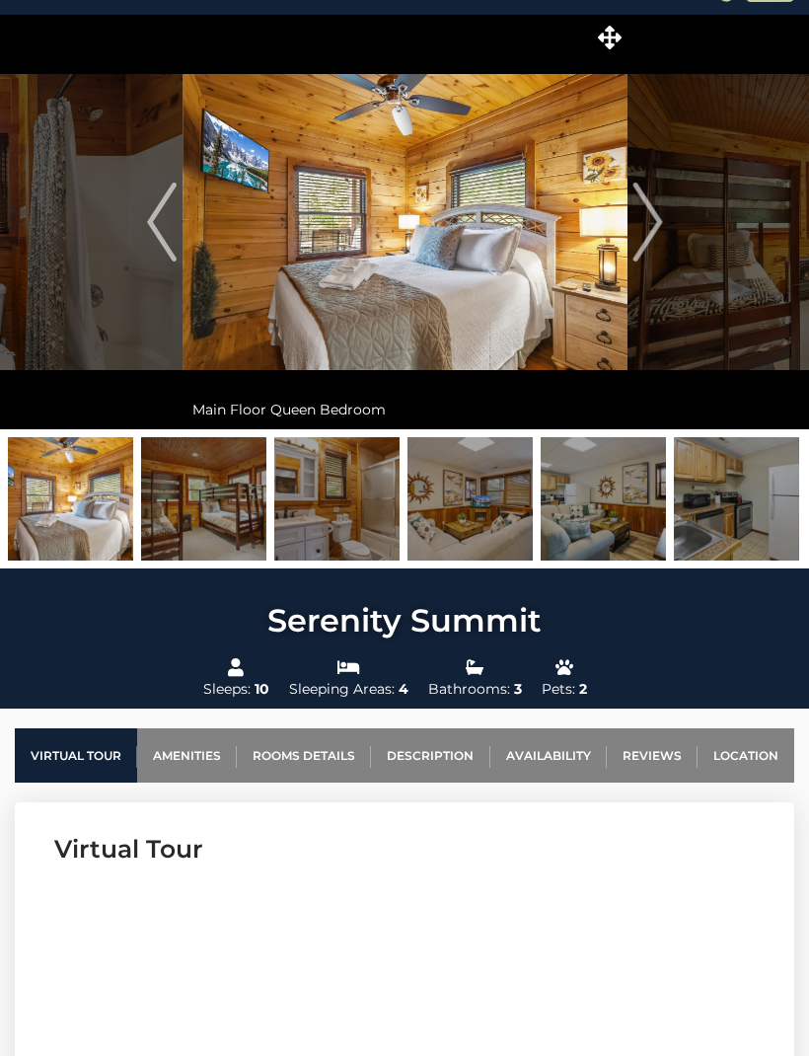
click at [157, 229] on img "Previous" at bounding box center [162, 222] width 30 height 79
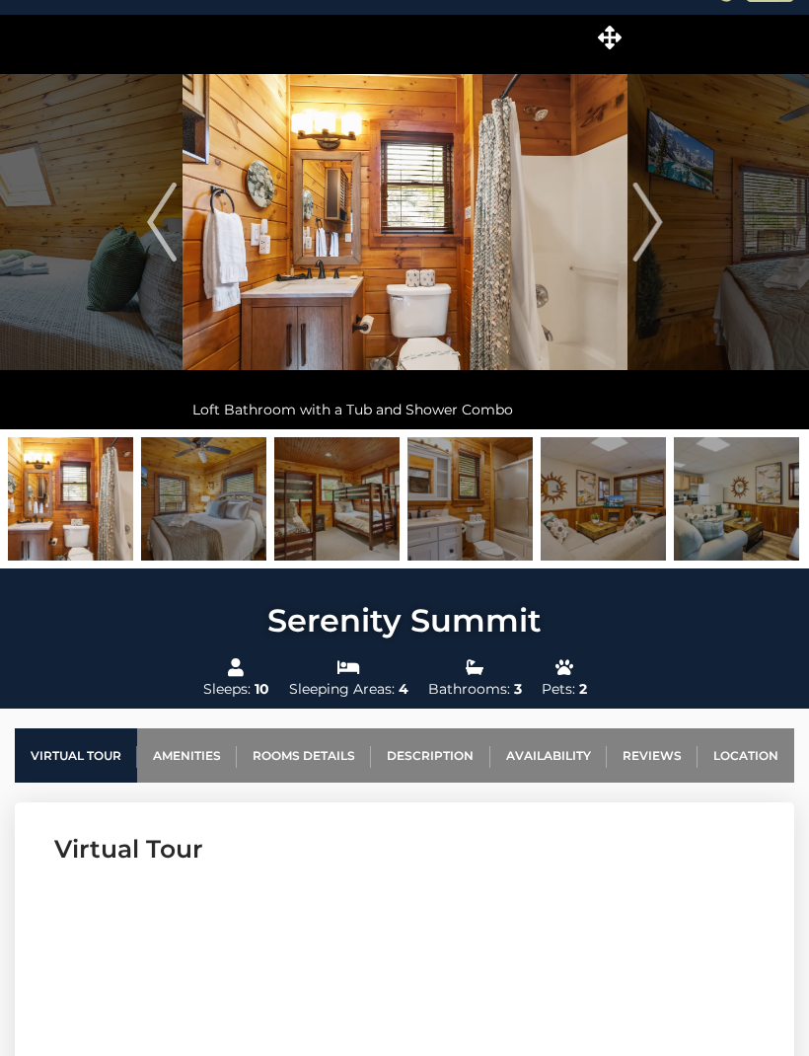
click at [164, 247] on img "Previous" at bounding box center [162, 222] width 30 height 79
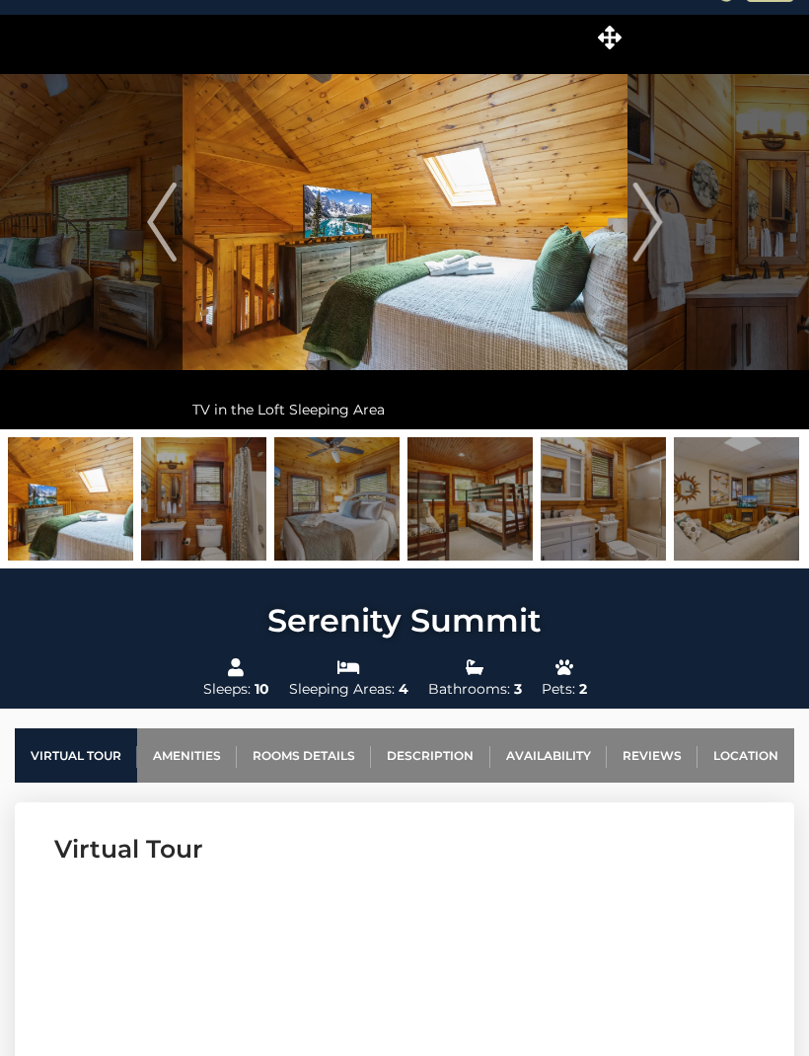
click at [163, 247] on img "Previous" at bounding box center [162, 222] width 30 height 79
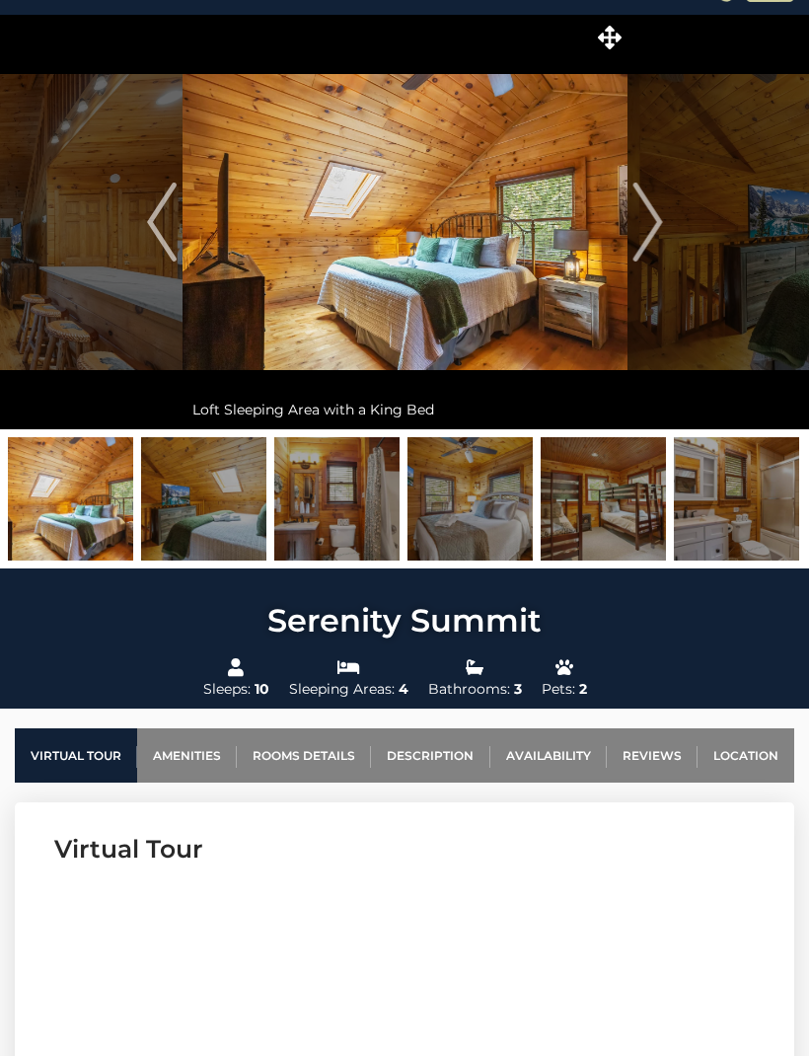
click at [650, 246] on img "Next" at bounding box center [648, 222] width 30 height 79
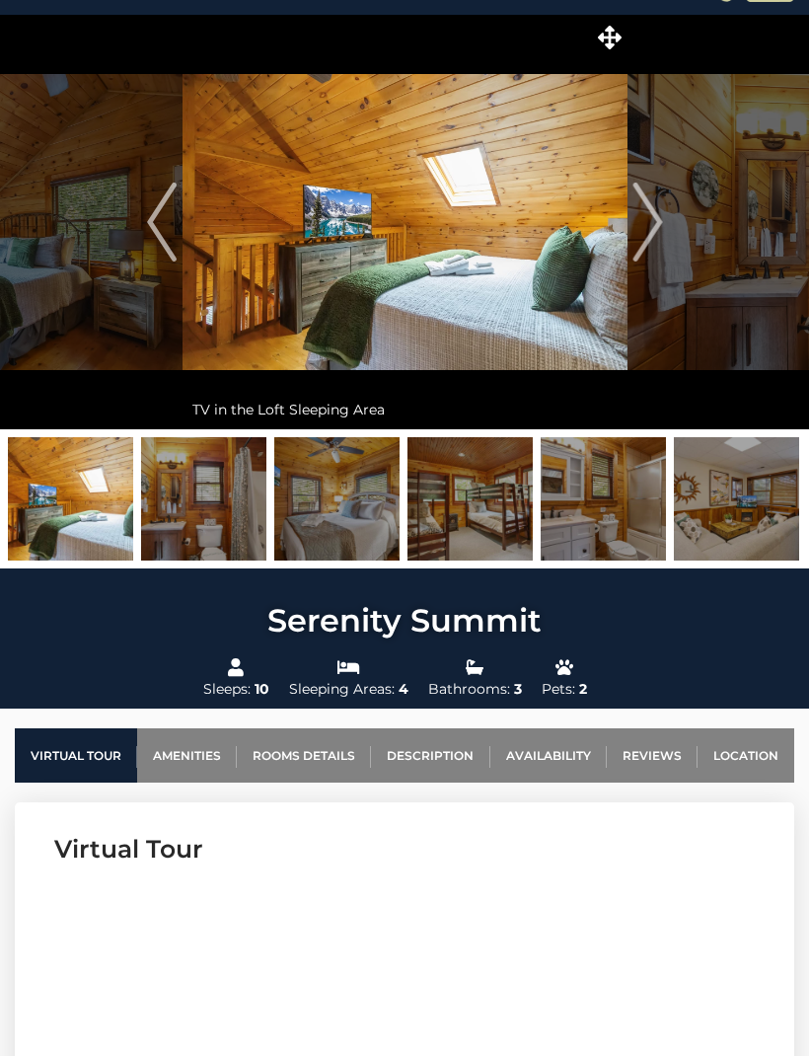
click at [151, 229] on img "Previous" at bounding box center [162, 222] width 30 height 79
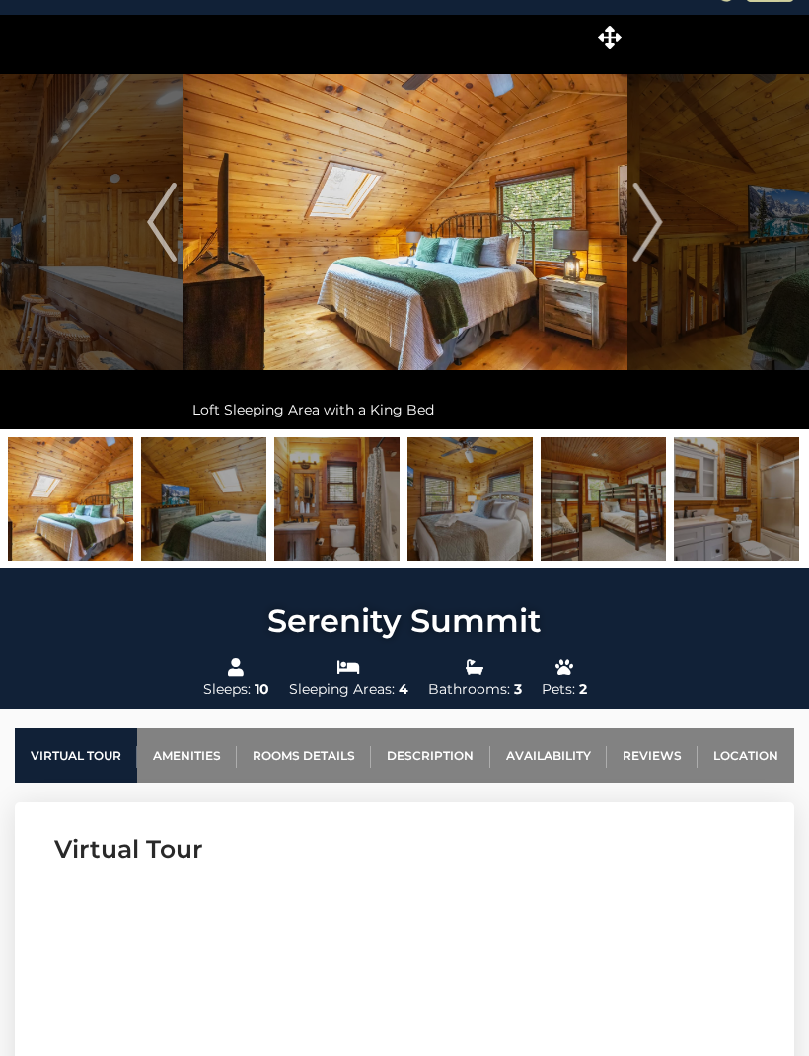
click at [148, 225] on img "Previous" at bounding box center [162, 222] width 30 height 79
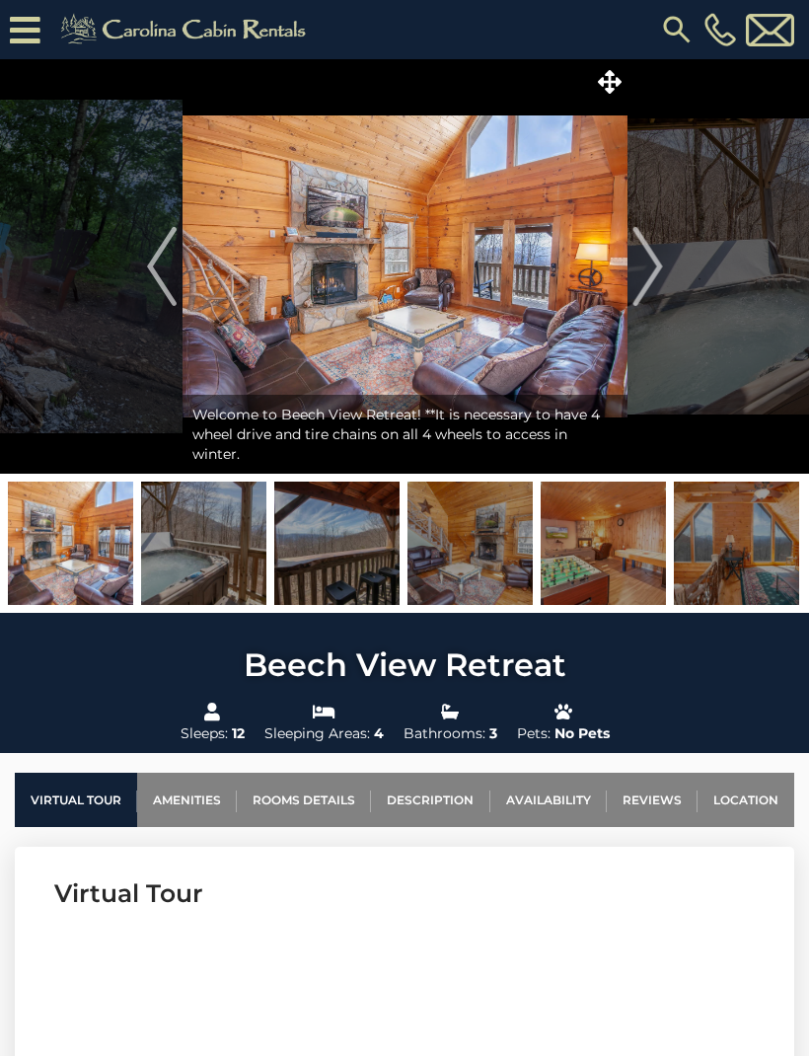
click at [304, 795] on link "Rooms Details" at bounding box center [304, 800] width 134 height 54
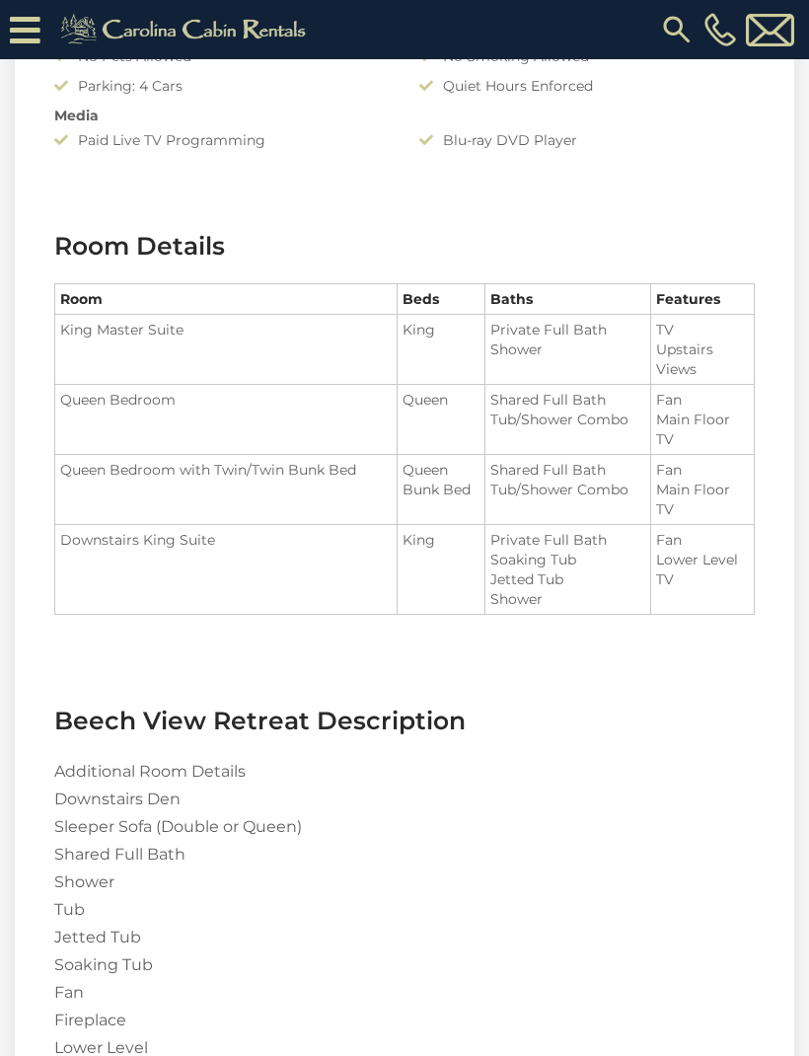
scroll to position [2055, 0]
